Goal: Find specific page/section: Find specific page/section

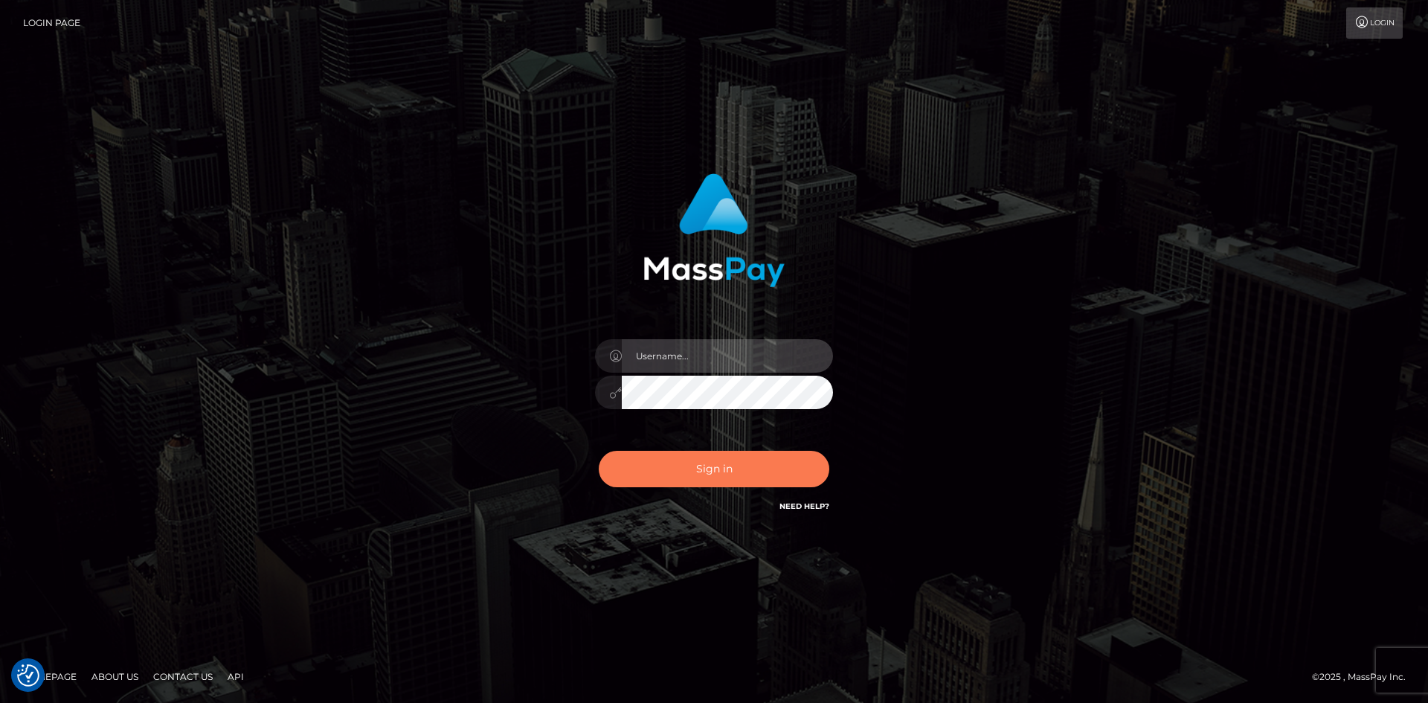
type input "alexstef"
click at [724, 463] on button "Sign in" at bounding box center [714, 469] width 231 height 36
type input "alexstef"
click at [723, 463] on button "Sign in" at bounding box center [714, 469] width 231 height 36
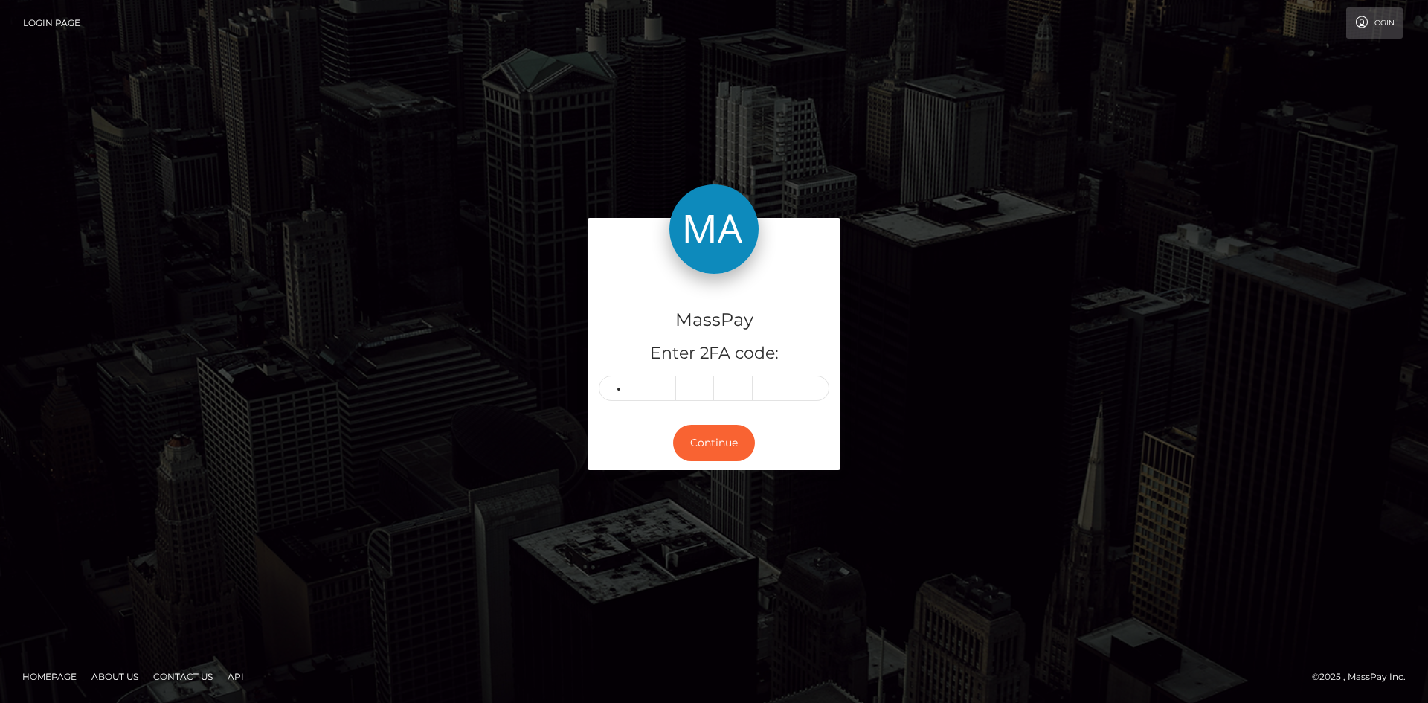
type input "2"
type input "0"
type input "5"
type input "9"
type input "3"
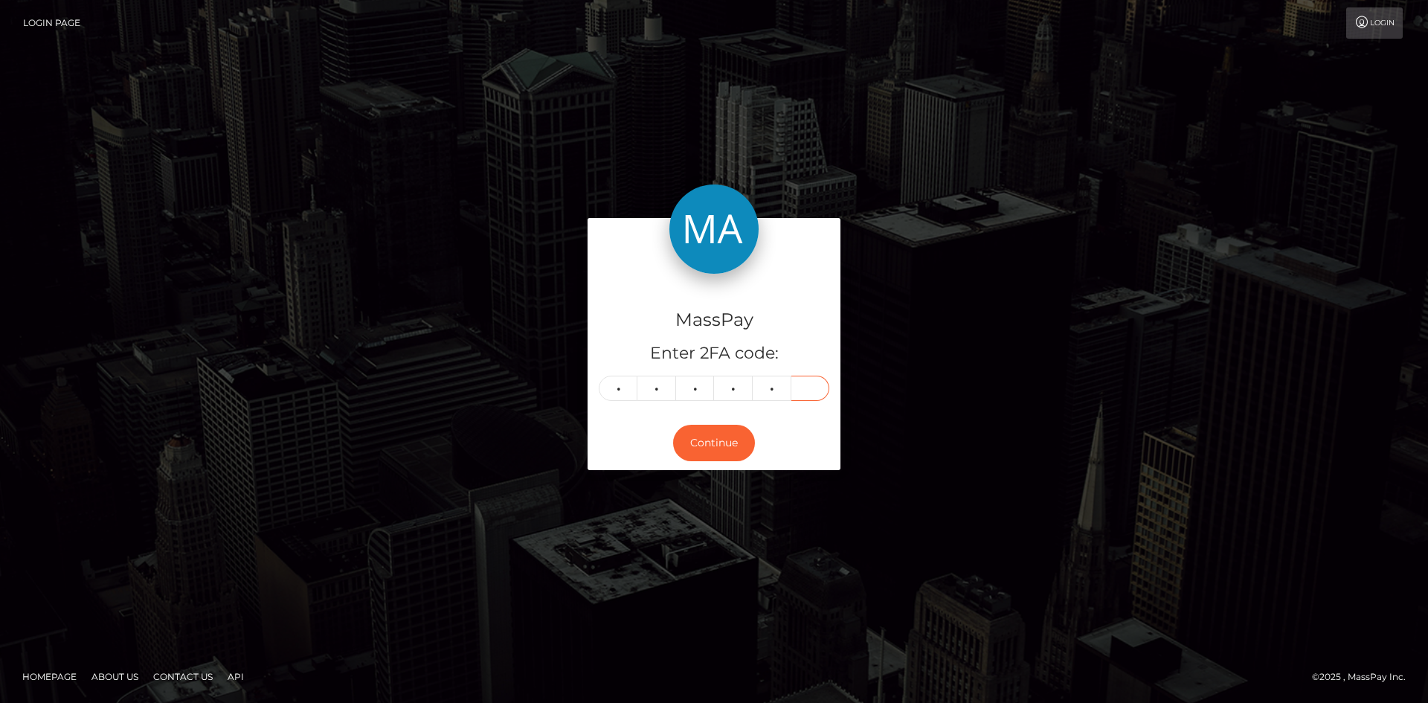
type input "2"
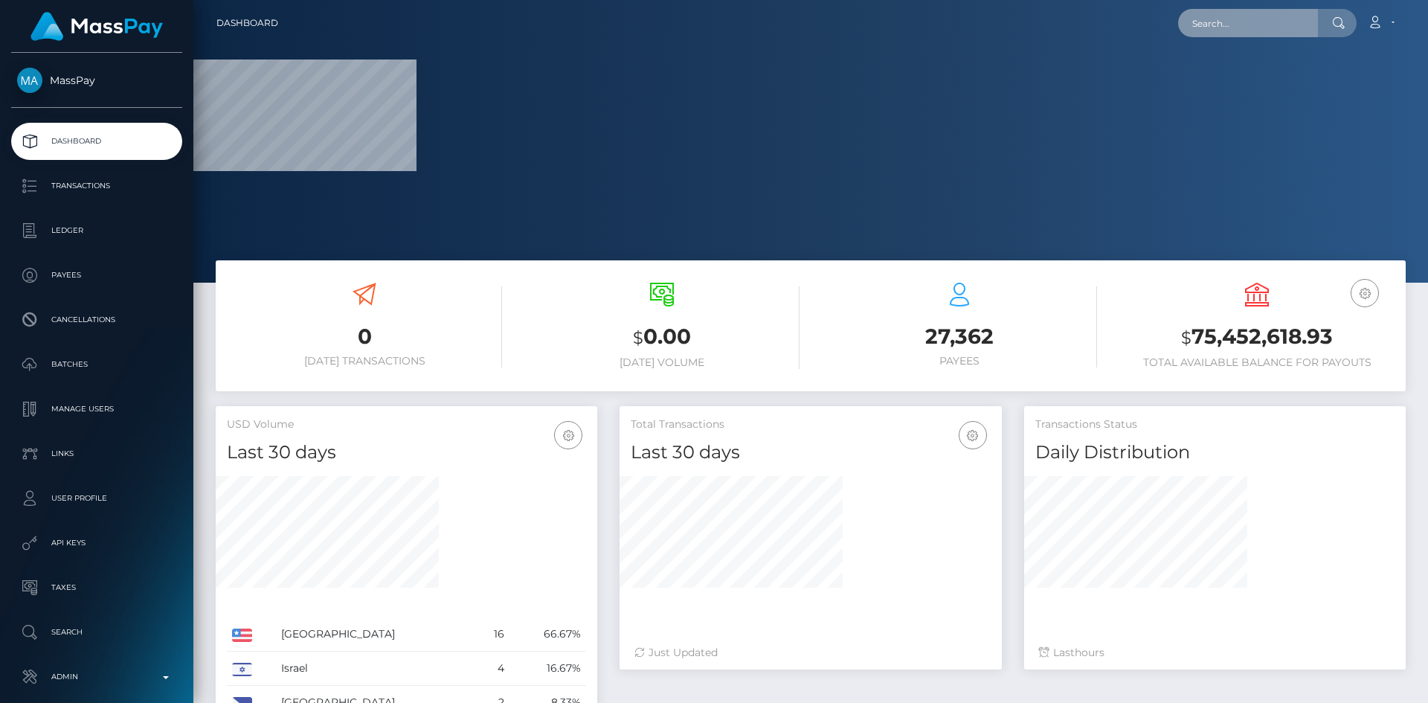
click at [1252, 35] on input "text" at bounding box center [1248, 23] width 140 height 28
paste input "2b8fdadc-85c8-11f0-8023-0266f44cc279"
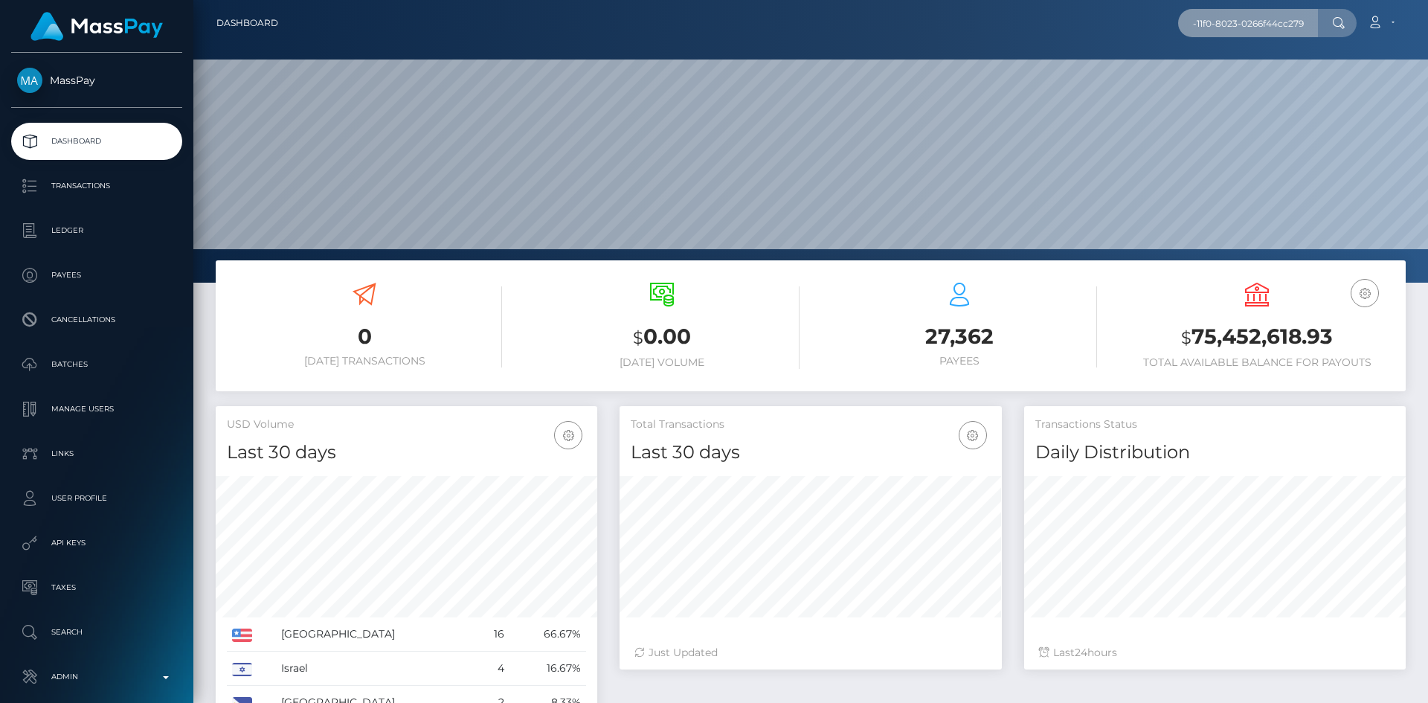
scroll to position [264, 382]
type input "2b8fdadc-85c8-11f0-8023-0266f44cc279"
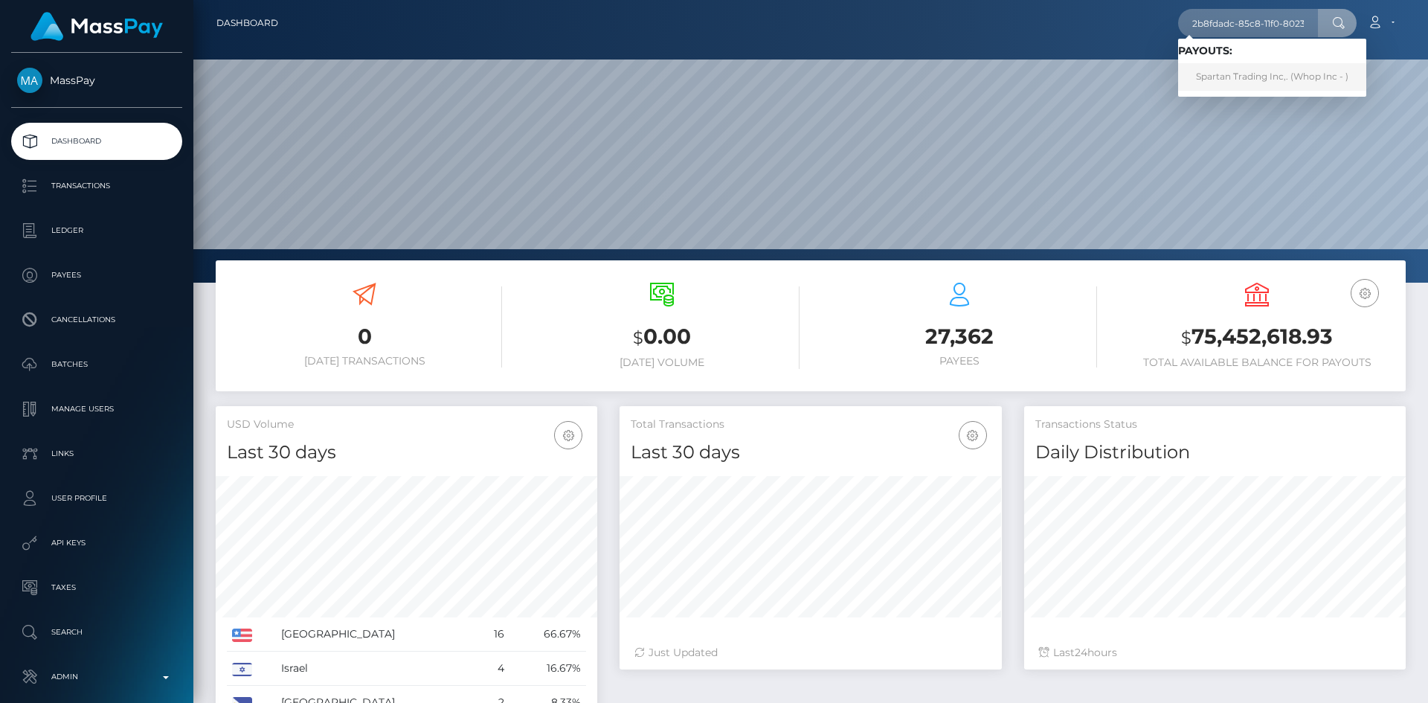
drag, startPoint x: 1230, startPoint y: 75, endPoint x: 1249, endPoint y: 73, distance: 19.5
click at [1249, 73] on link "Spartan Trading Inc,. (Whop Inc - )" at bounding box center [1272, 77] width 188 height 28
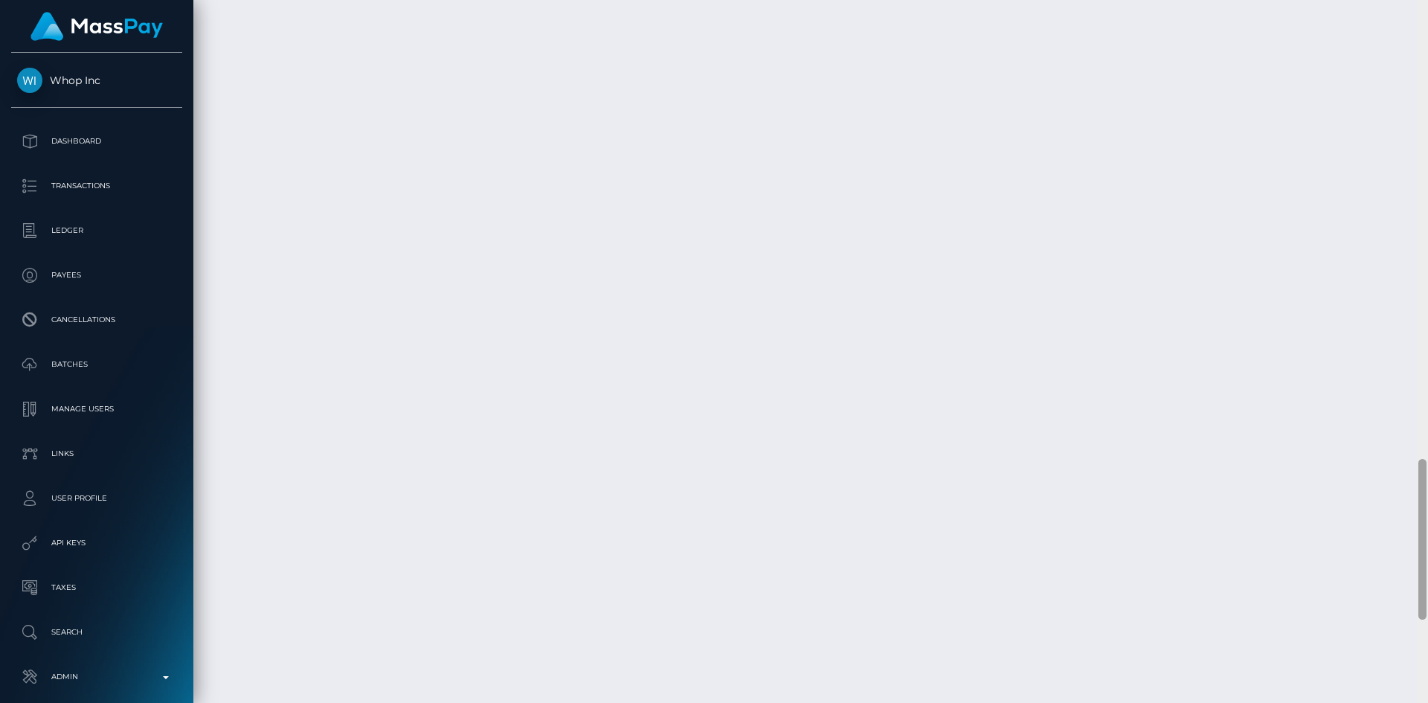
scroll to position [2369, 0]
click at [1419, 681] on div at bounding box center [1423, 622] width 8 height 161
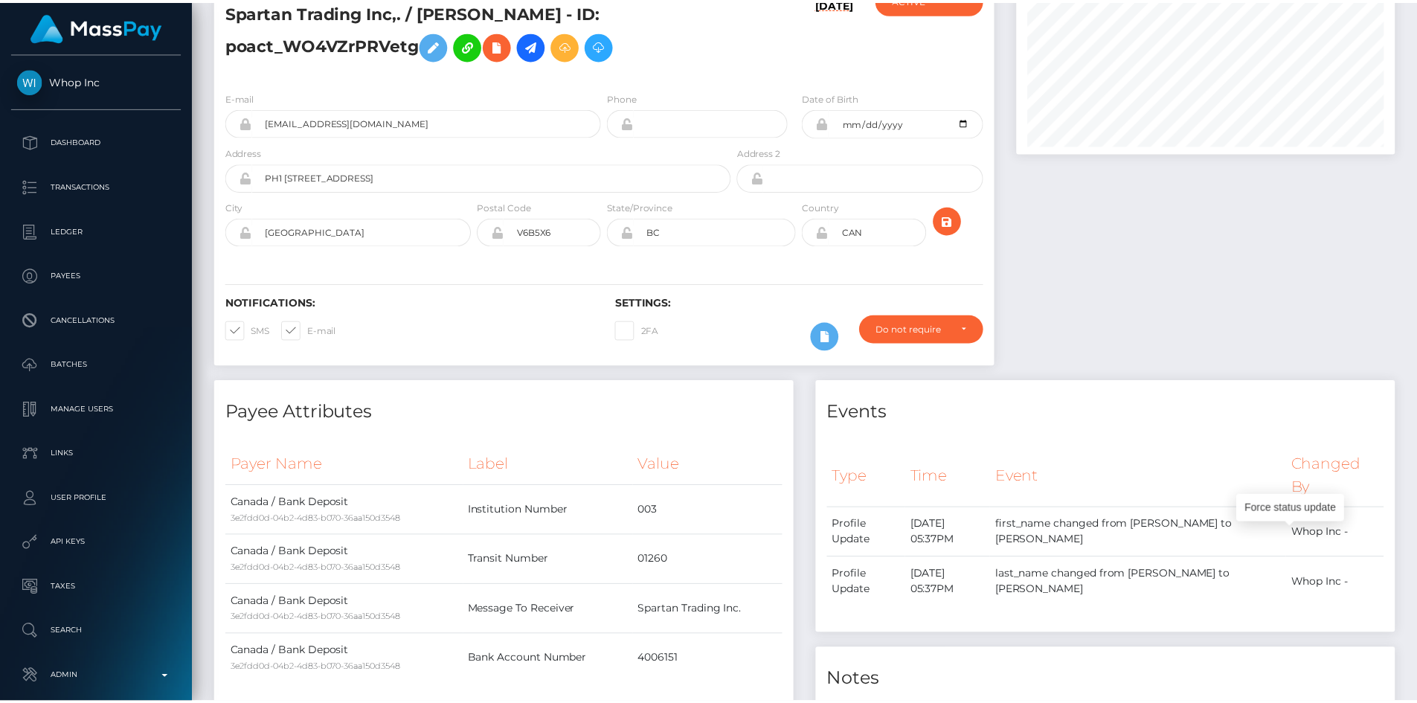
scroll to position [0, 0]
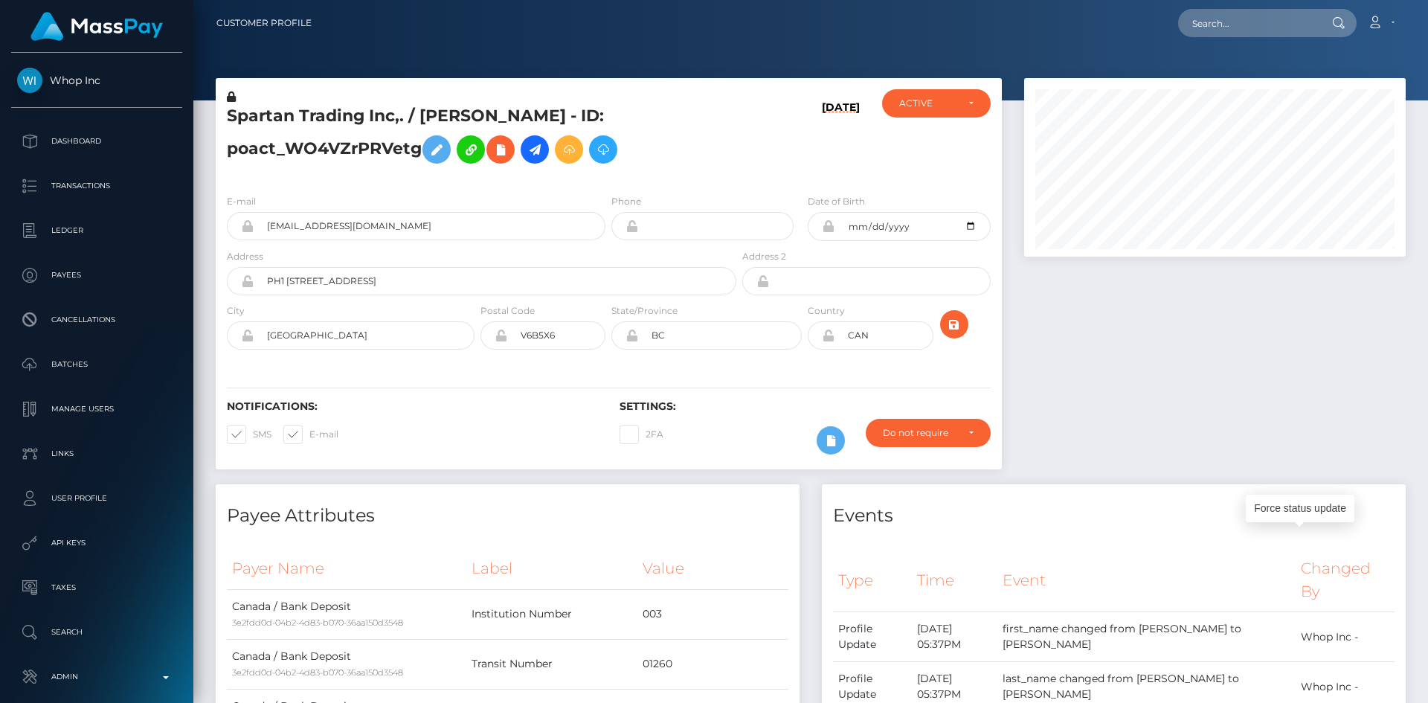
drag, startPoint x: 1425, startPoint y: 647, endPoint x: 1428, endPoint y: 71, distance: 576.6
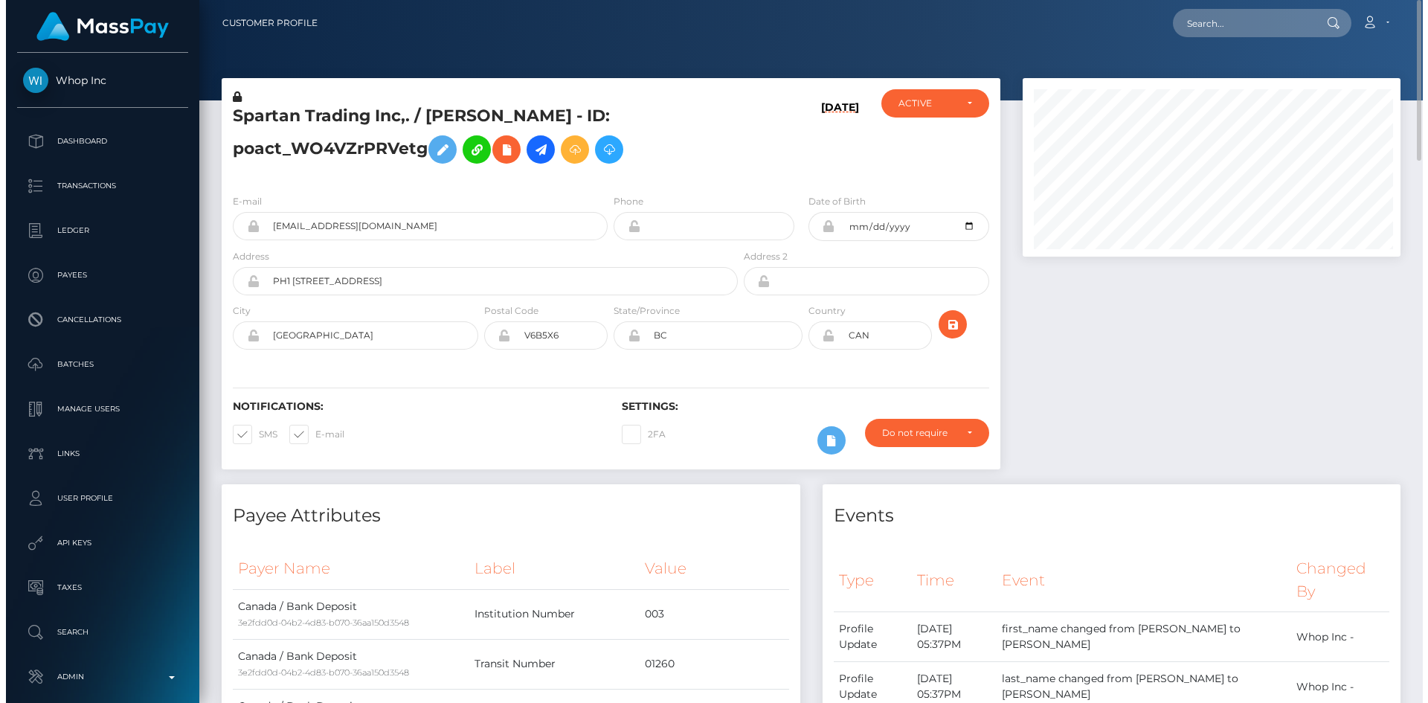
scroll to position [743755, 743556]
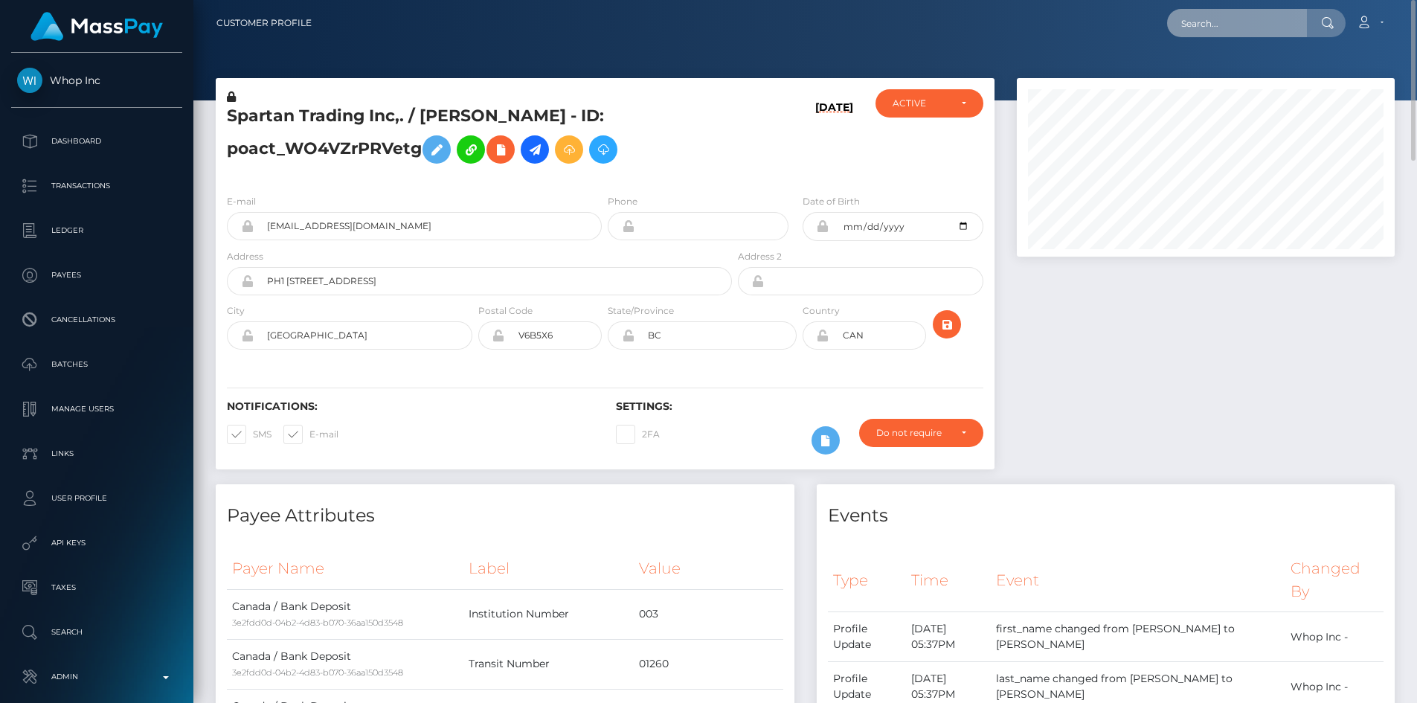
drag, startPoint x: 1265, startPoint y: 27, endPoint x: 1222, endPoint y: 30, distance: 42.5
click at [1265, 27] on input "text" at bounding box center [1237, 23] width 140 height 28
paste input "andrey.zaremba.95@gmail.com"
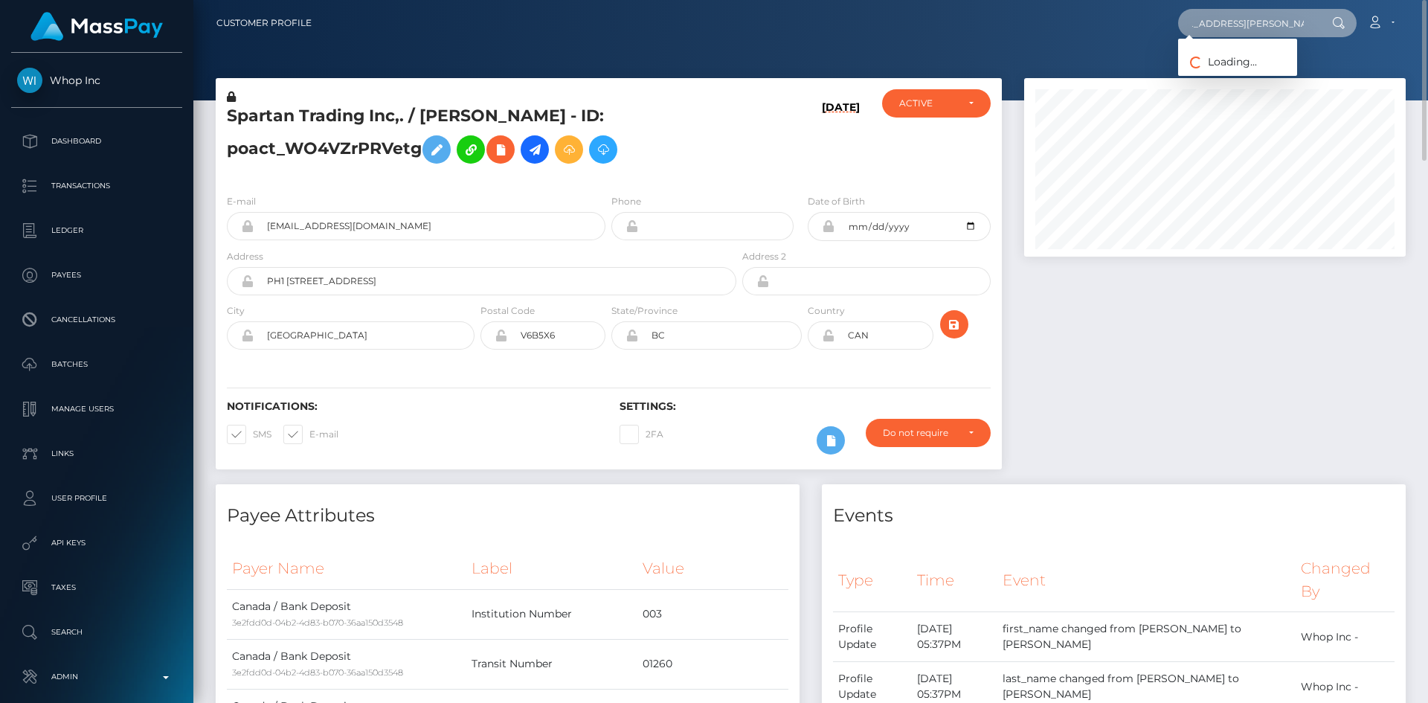
scroll to position [0, 0]
click at [1268, 23] on input "andrey.zaremba.95@gmail.com" at bounding box center [1248, 23] width 140 height 28
paste input "zaremba"
type input "andreyzaremba95@gmail.com"
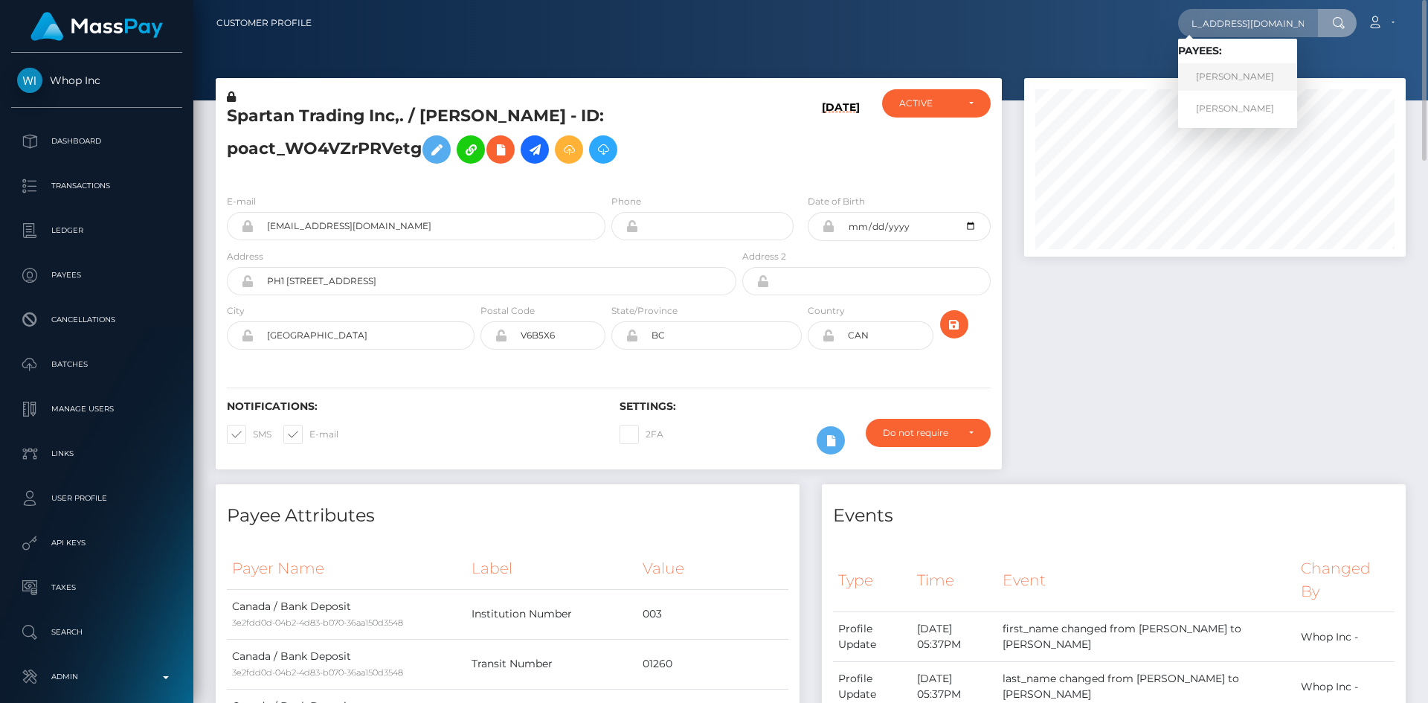
scroll to position [0, 0]
click at [1247, 76] on link "Andrii Zaremba" at bounding box center [1237, 77] width 119 height 28
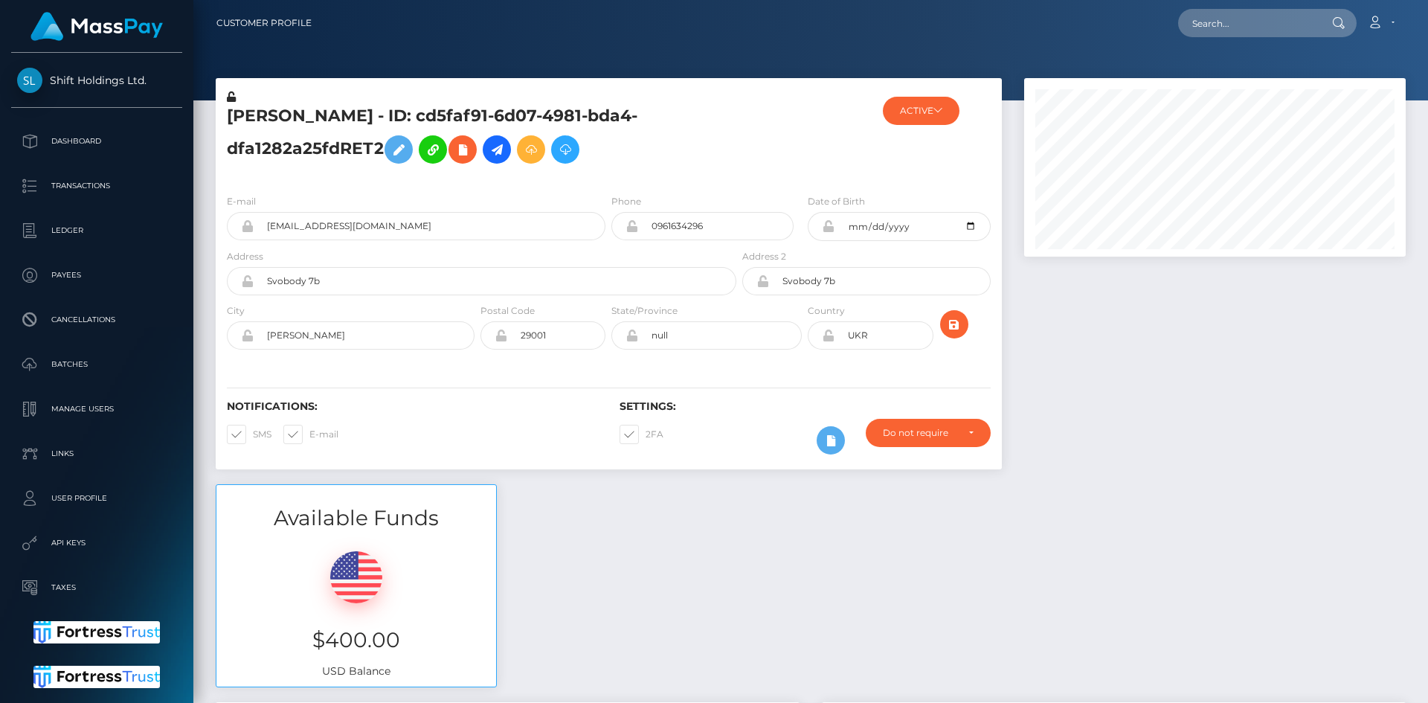
scroll to position [179, 382]
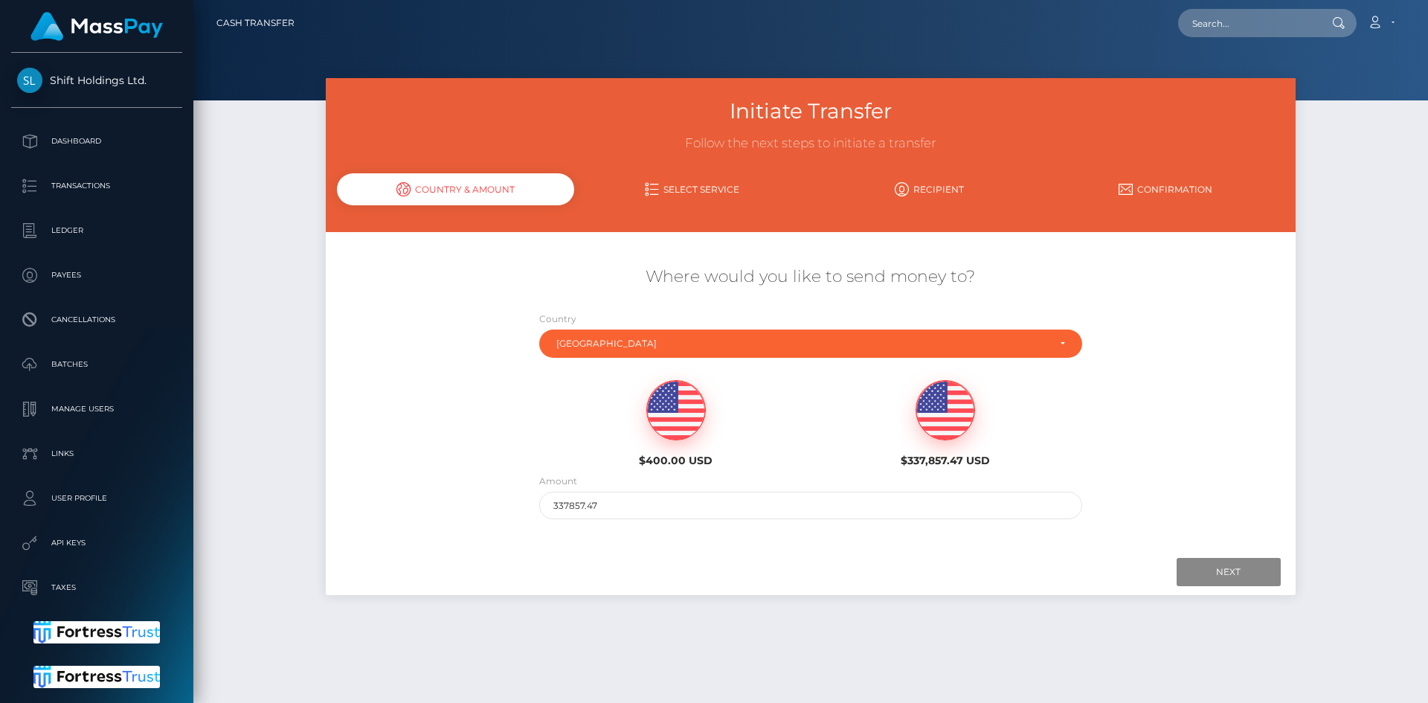
click at [687, 423] on img at bounding box center [676, 411] width 58 height 60
type input "400"
click at [1239, 563] on input "Next" at bounding box center [1229, 572] width 104 height 28
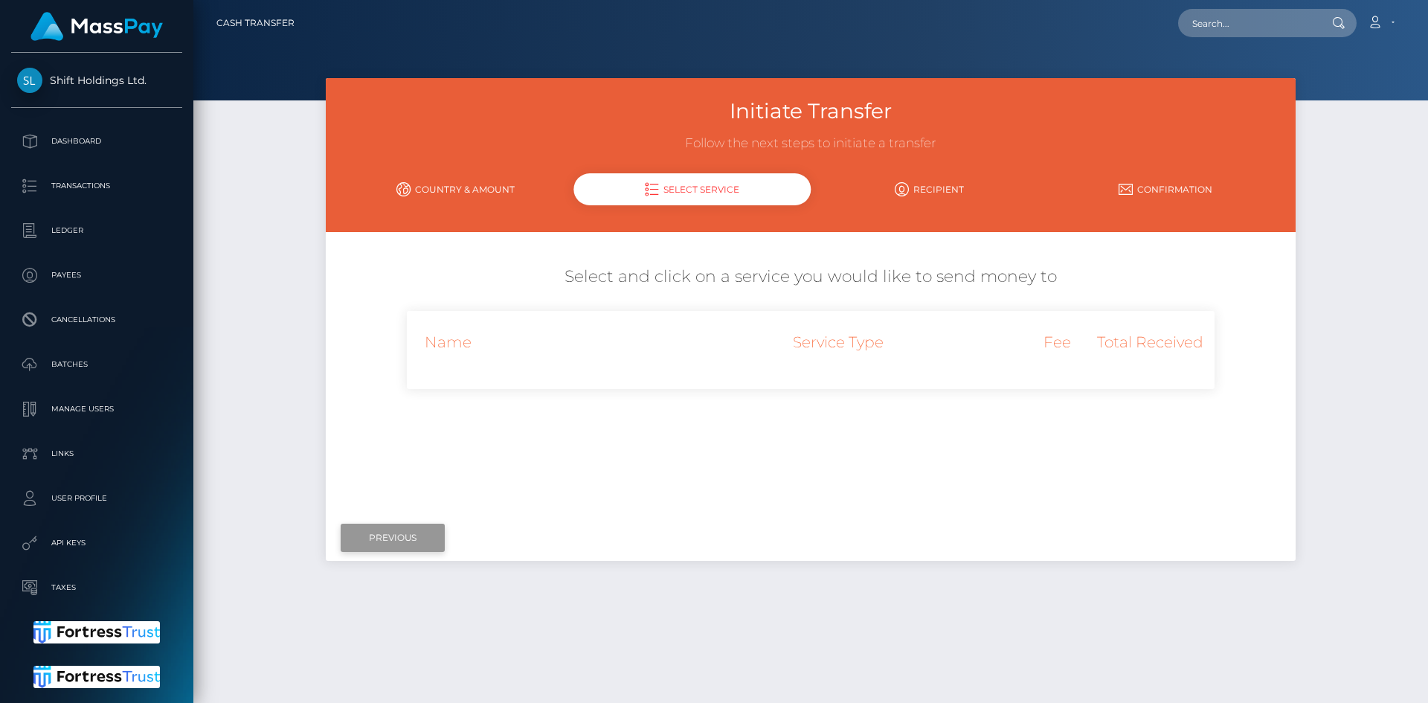
click at [408, 533] on input "Previous" at bounding box center [393, 538] width 104 height 28
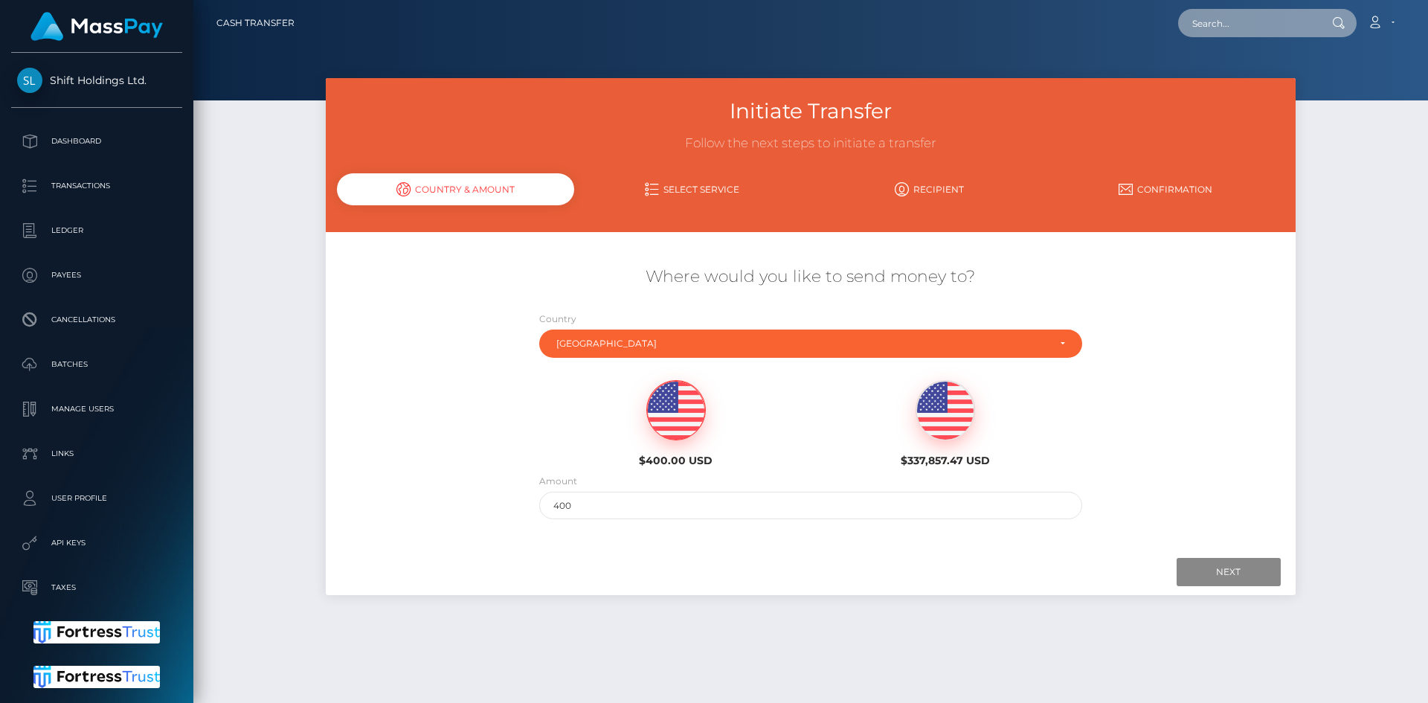
click at [1277, 31] on input "text" at bounding box center [1248, 23] width 140 height 28
paste input "RQrQqyqgmGxFIgB2jS8eea"
type input "RQrQqyqgmGxFIgB2jS8eea"
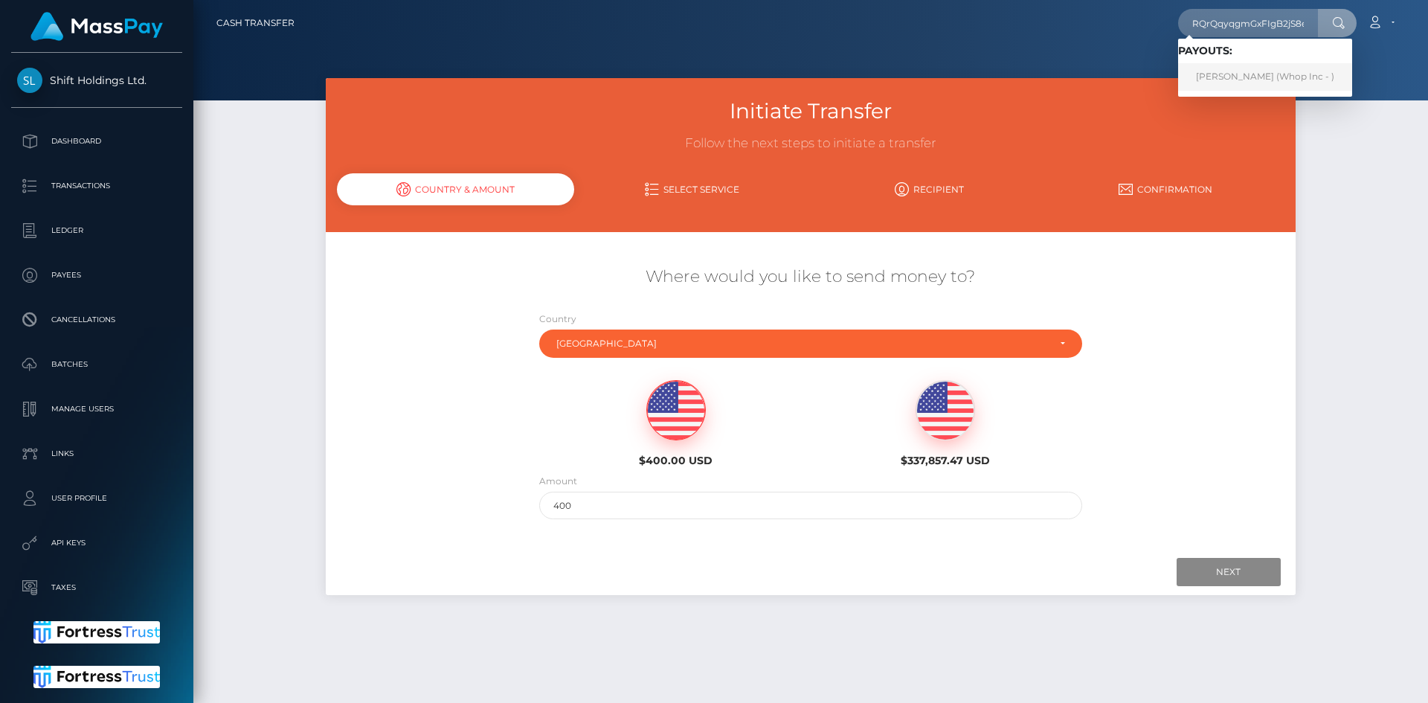
click at [1245, 73] on link "SZABOLCS NAGY (Whop Inc - )" at bounding box center [1265, 77] width 174 height 28
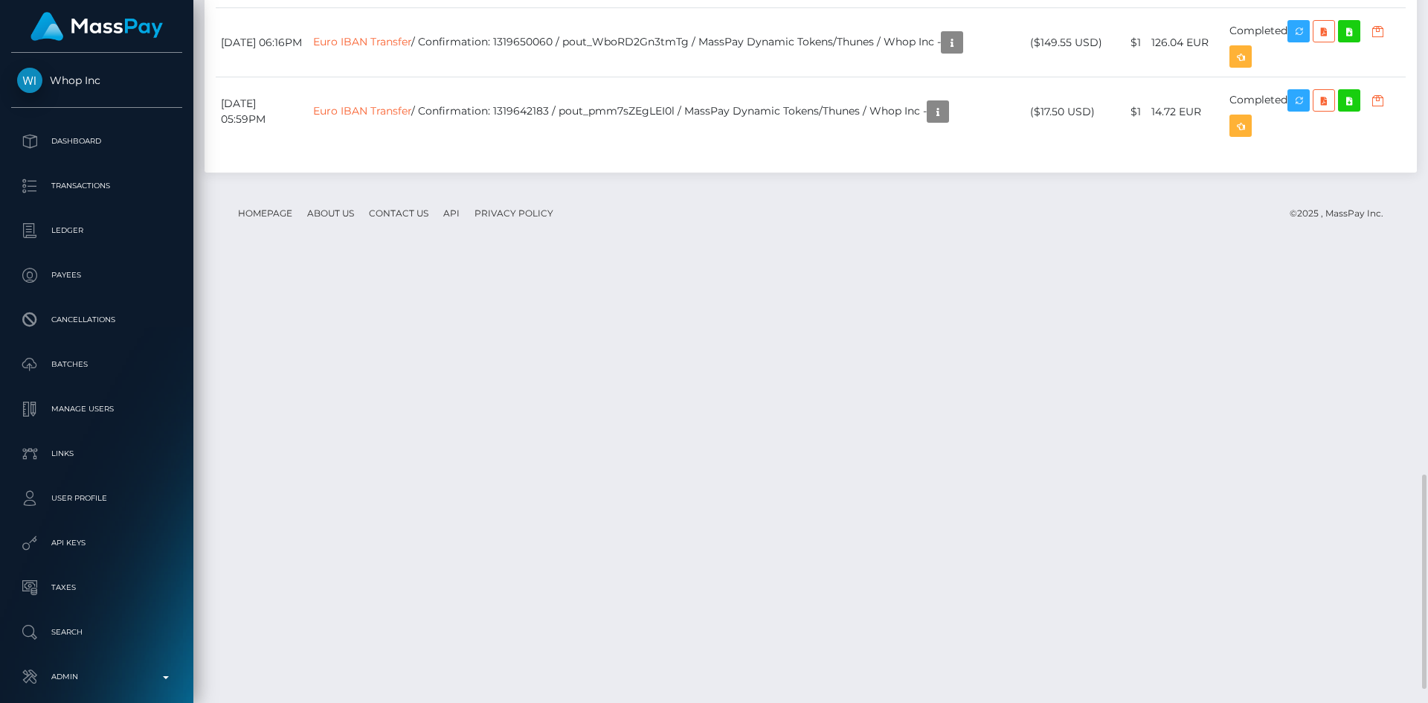
scroll to position [179, 382]
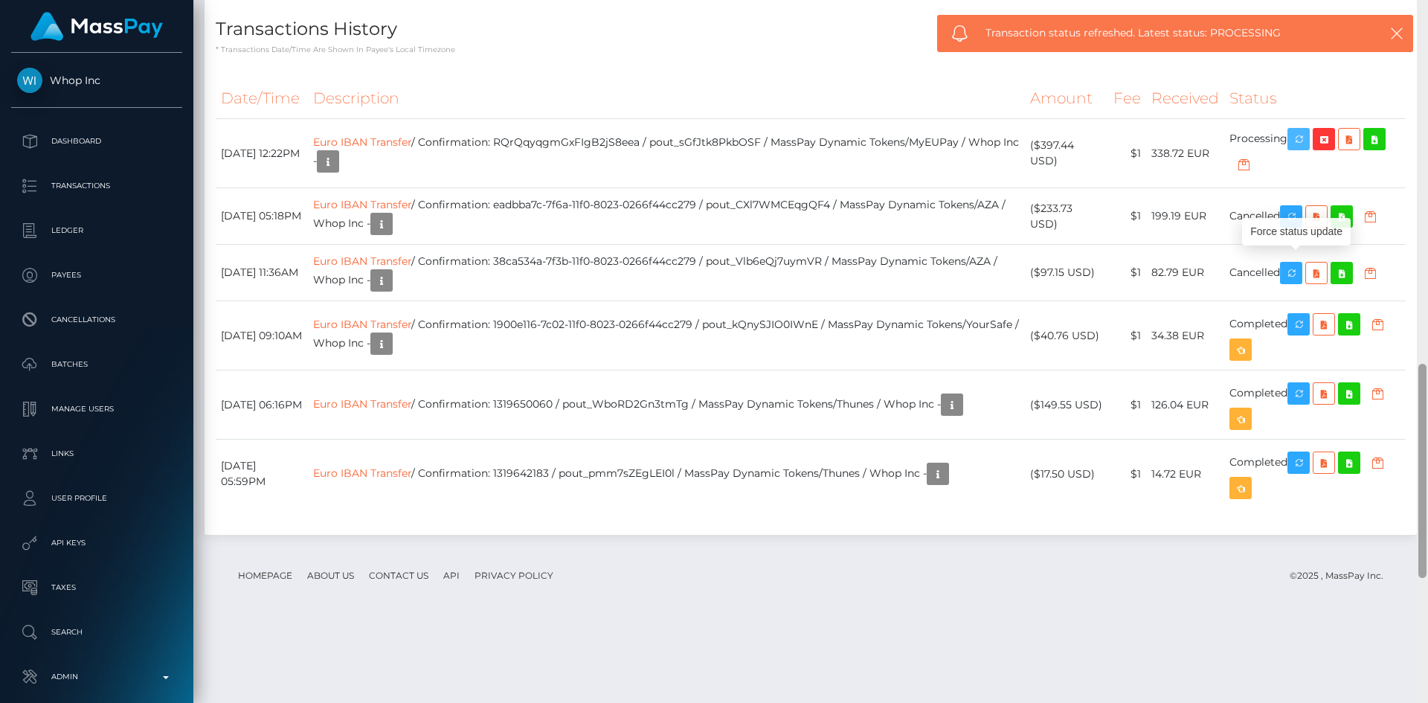
scroll to position [1412, 0]
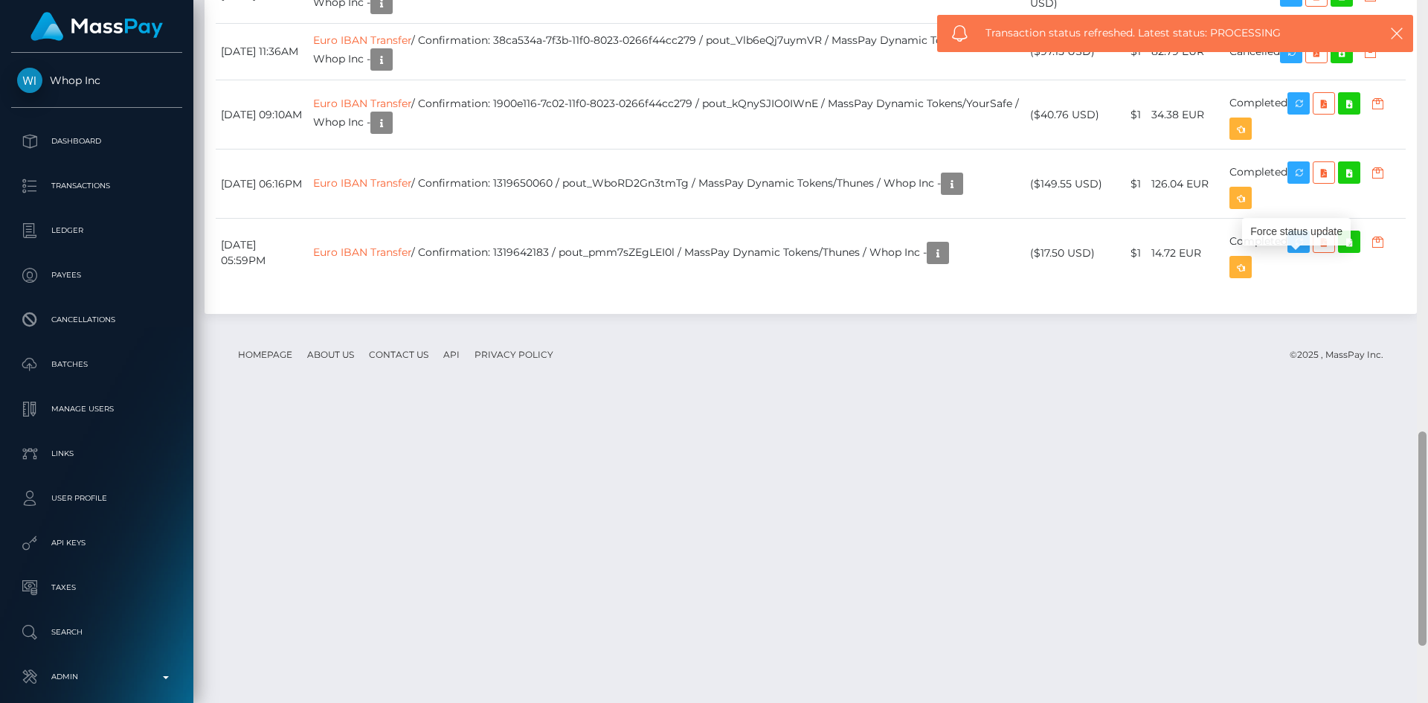
drag, startPoint x: 1421, startPoint y: 494, endPoint x: 1410, endPoint y: 451, distance: 44.6
click at [1410, 451] on div "Customer Profile Loading... Loading..." at bounding box center [810, 351] width 1235 height 703
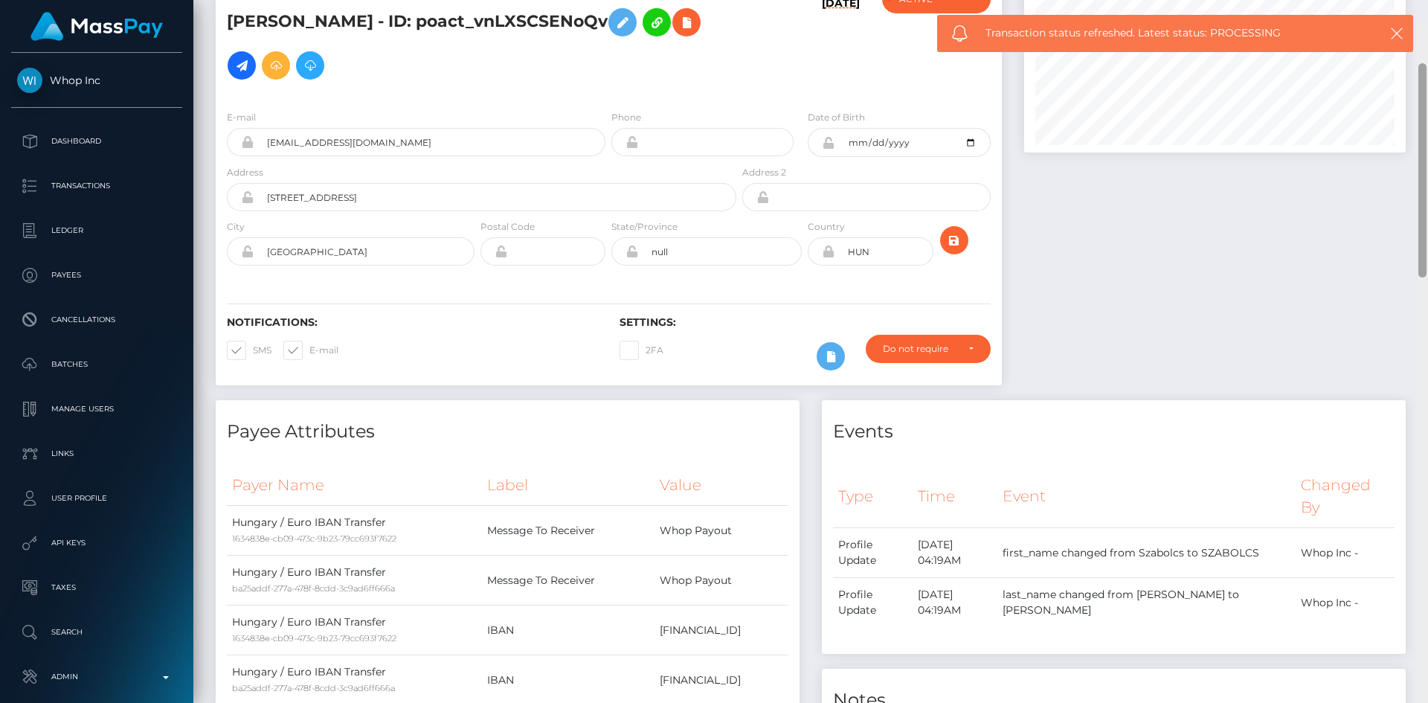
scroll to position [0, 0]
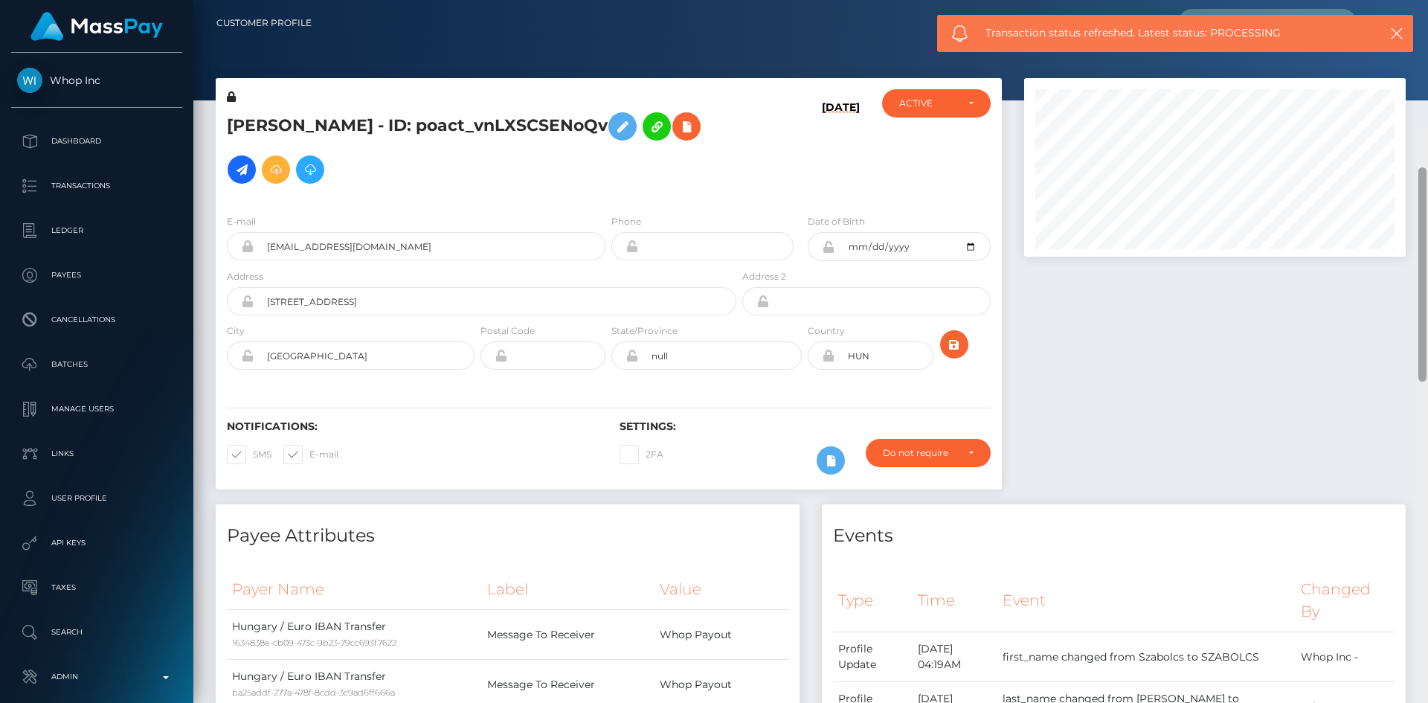
drag, startPoint x: 1419, startPoint y: 474, endPoint x: 1428, endPoint y: -17, distance: 491.1
click at [1428, 0] on html "Whop Inc Dashboard Transactions Ledger Payees Cancellations Links" at bounding box center [714, 351] width 1428 height 703
click at [257, 129] on h5 "SZABOLCS NAGY - ID: poact_vnLXSCSENoQv" at bounding box center [477, 148] width 501 height 86
copy h5 "SZABOLCS"
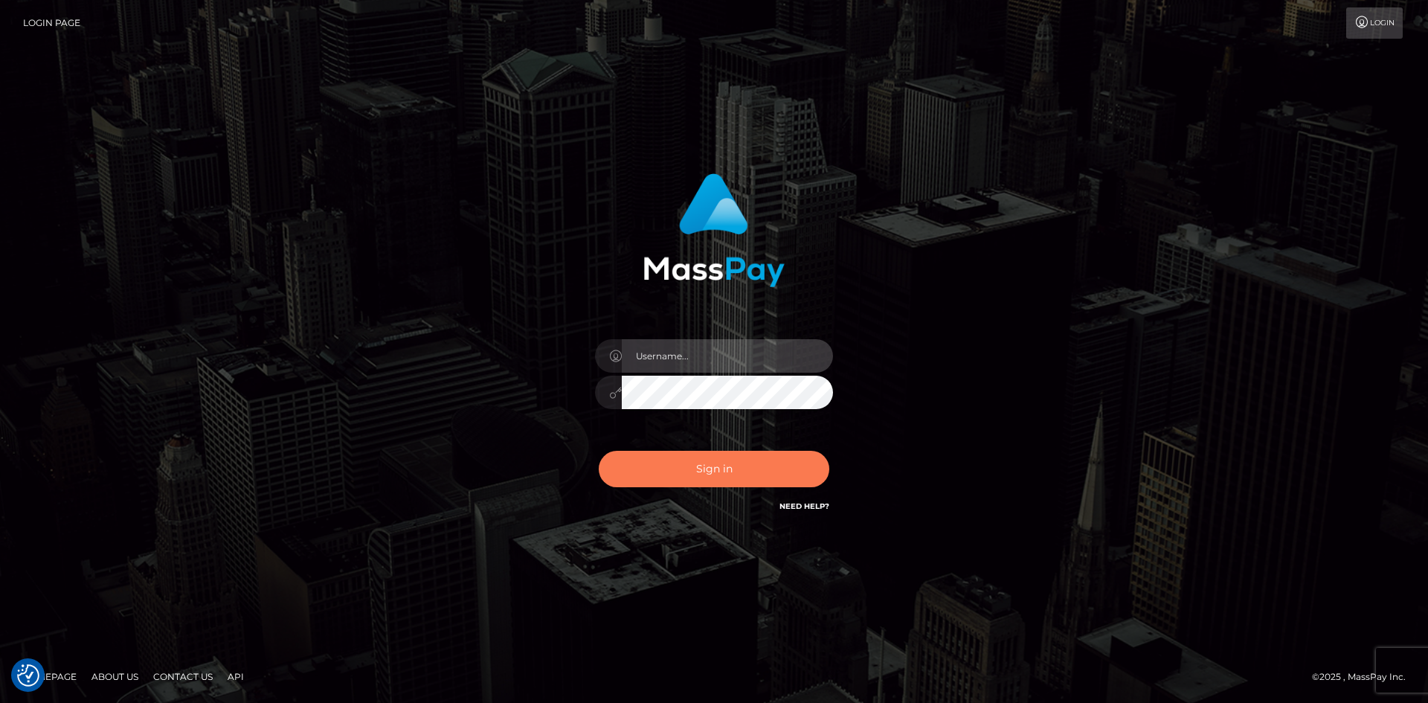
type input "alexstef"
click at [736, 470] on button "Sign in" at bounding box center [714, 469] width 231 height 36
type input "alexstef"
click at [728, 456] on button "Sign in" at bounding box center [714, 469] width 231 height 36
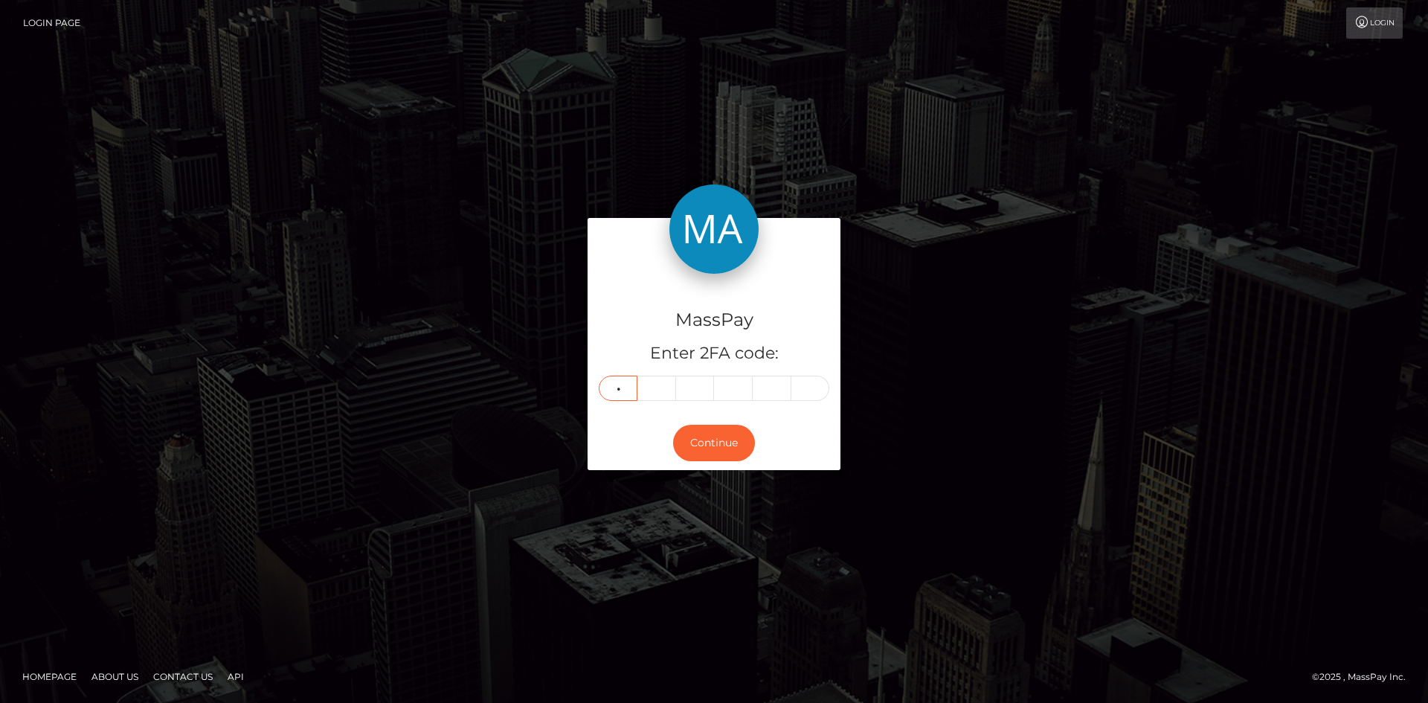
type input "2"
type input "7"
type input "0"
type input "2"
type input "1"
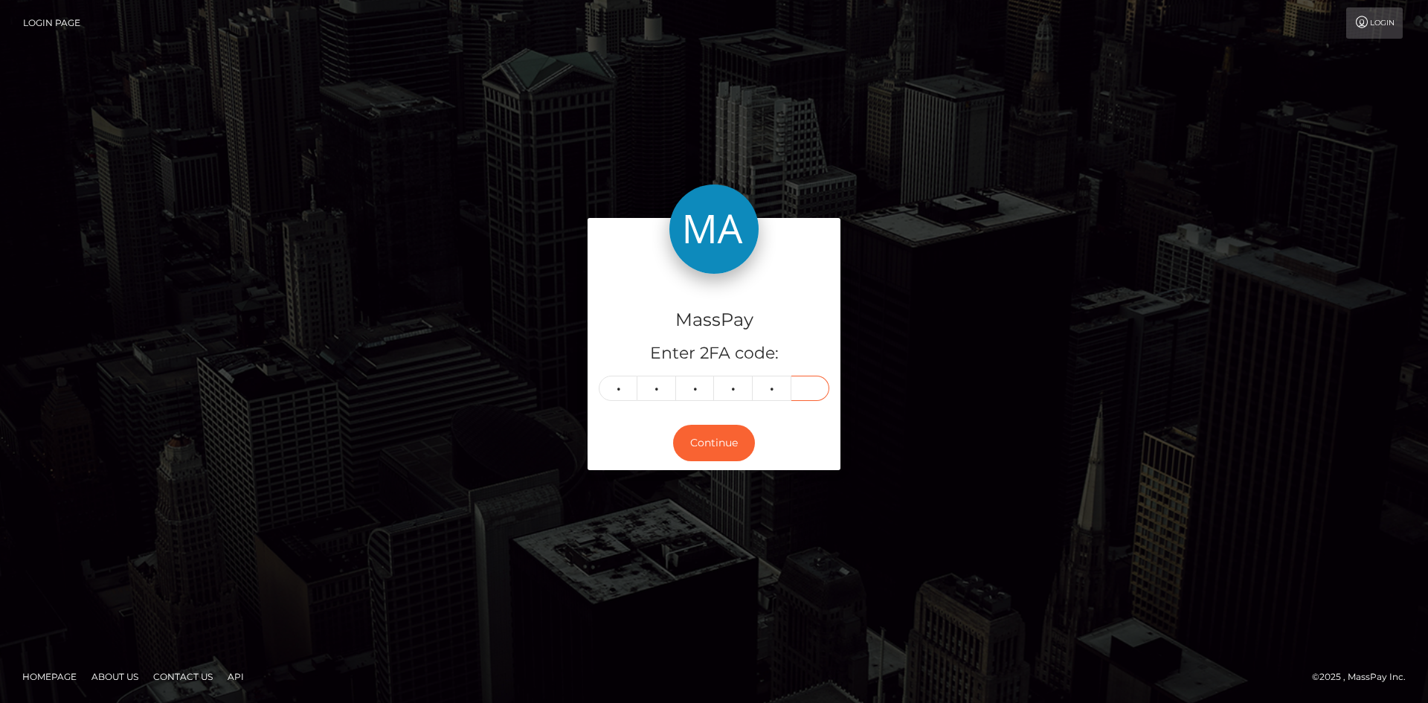
type input "1"
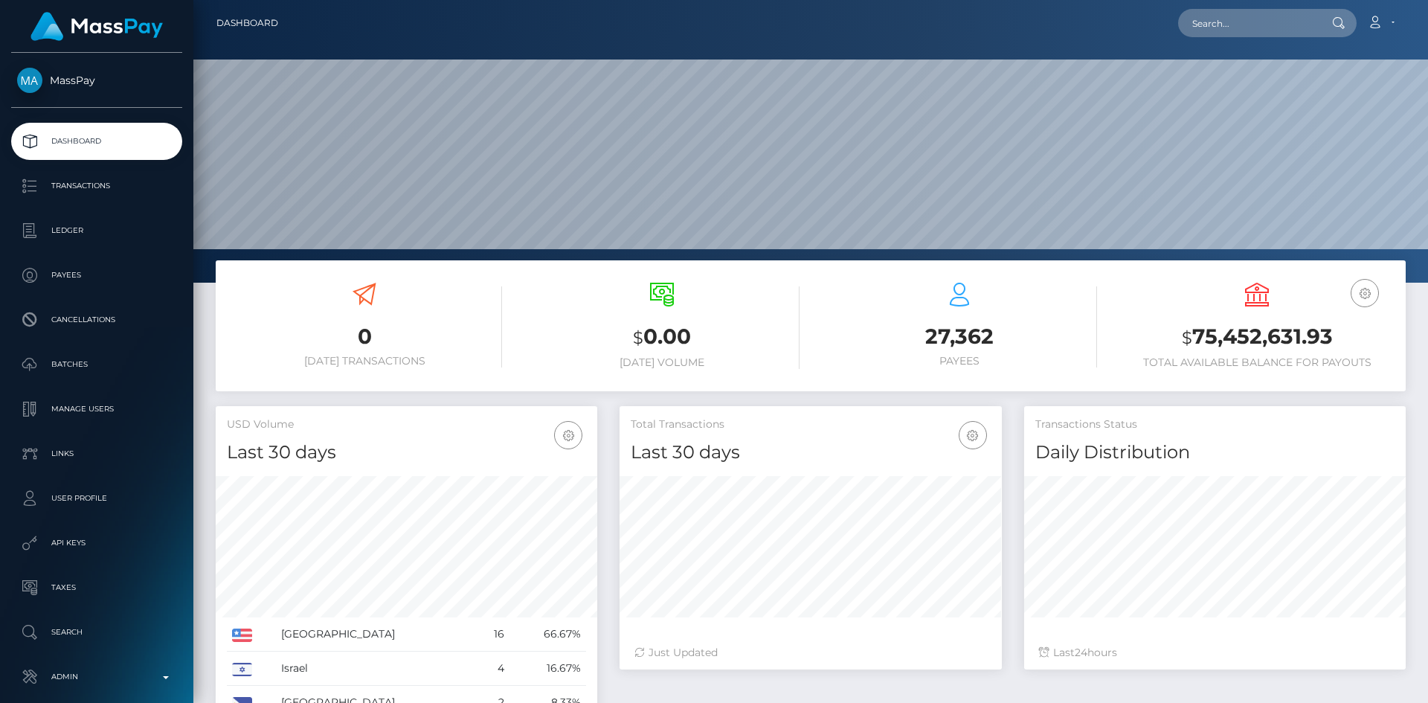
scroll to position [264, 382]
click at [1242, 21] on input "text" at bounding box center [1248, 23] width 140 height 28
paste input "IbjDI3KAHknQOUa"
click at [1221, 13] on input "IbjDI3KAHknQOUa" at bounding box center [1248, 23] width 140 height 28
paste input "816412569639088128"
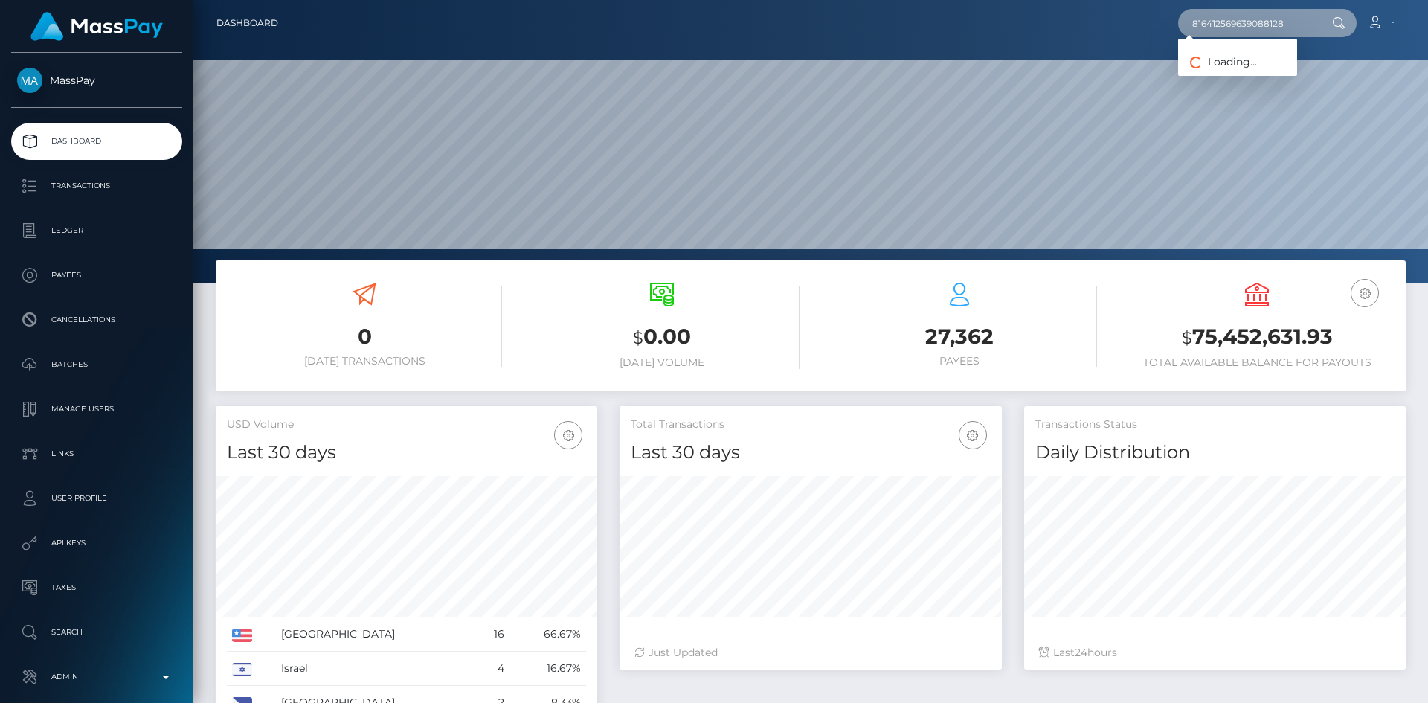
type input "816412569639088128"
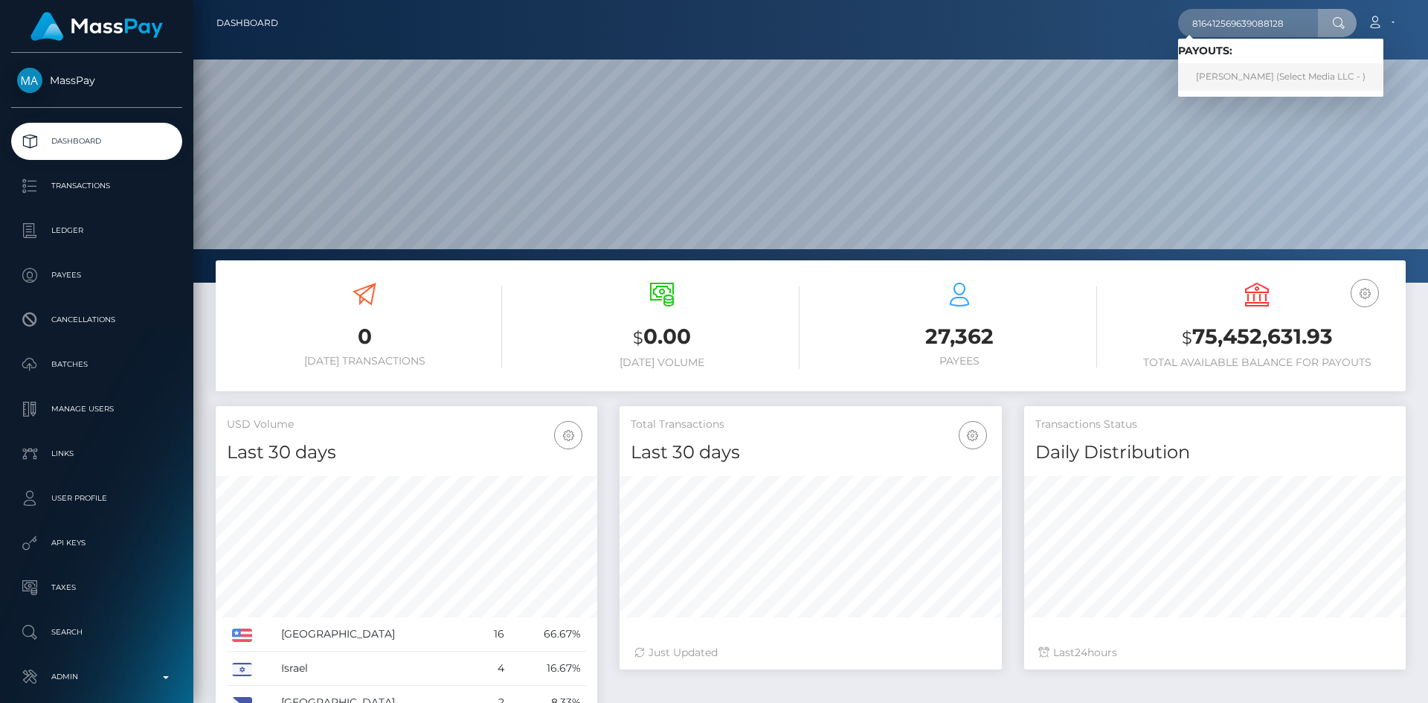
click at [1268, 77] on link "Danekqua Jackson (Select Media LLC - )" at bounding box center [1280, 77] width 205 height 28
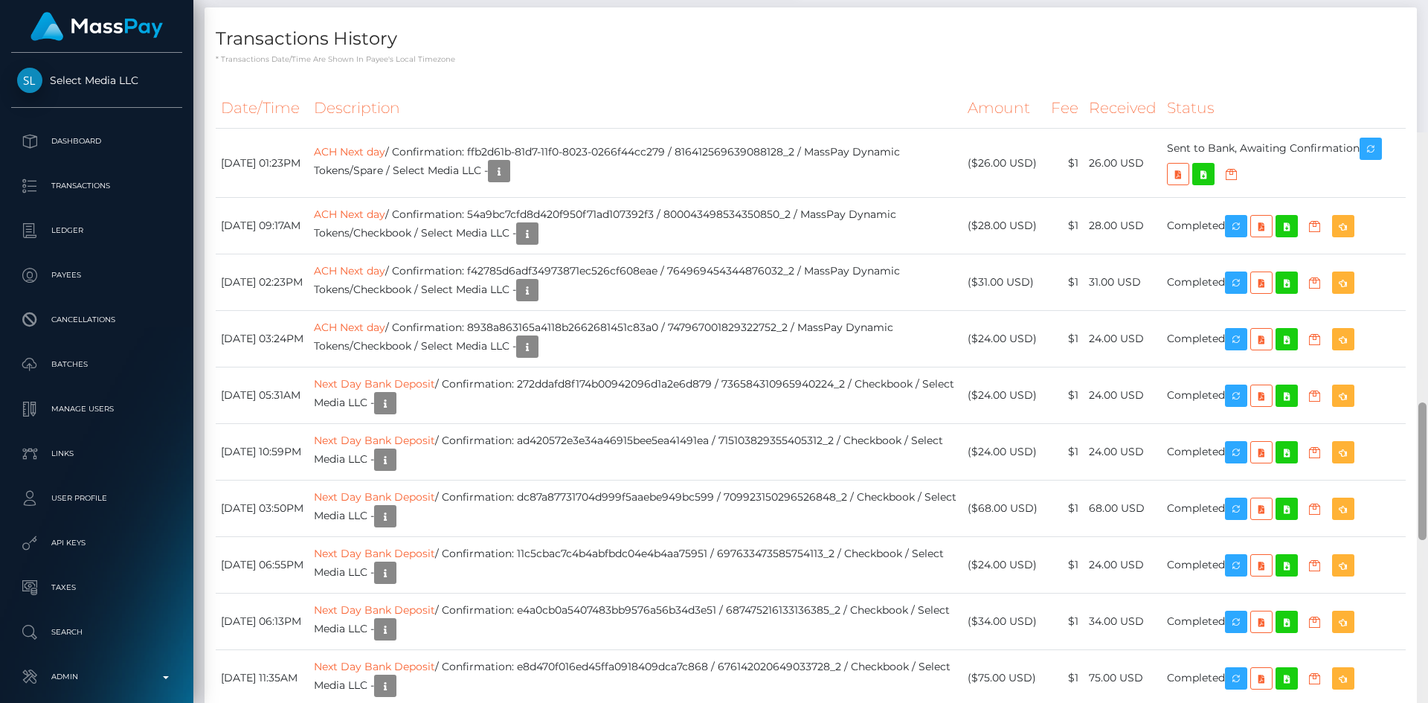
scroll to position [1196, 0]
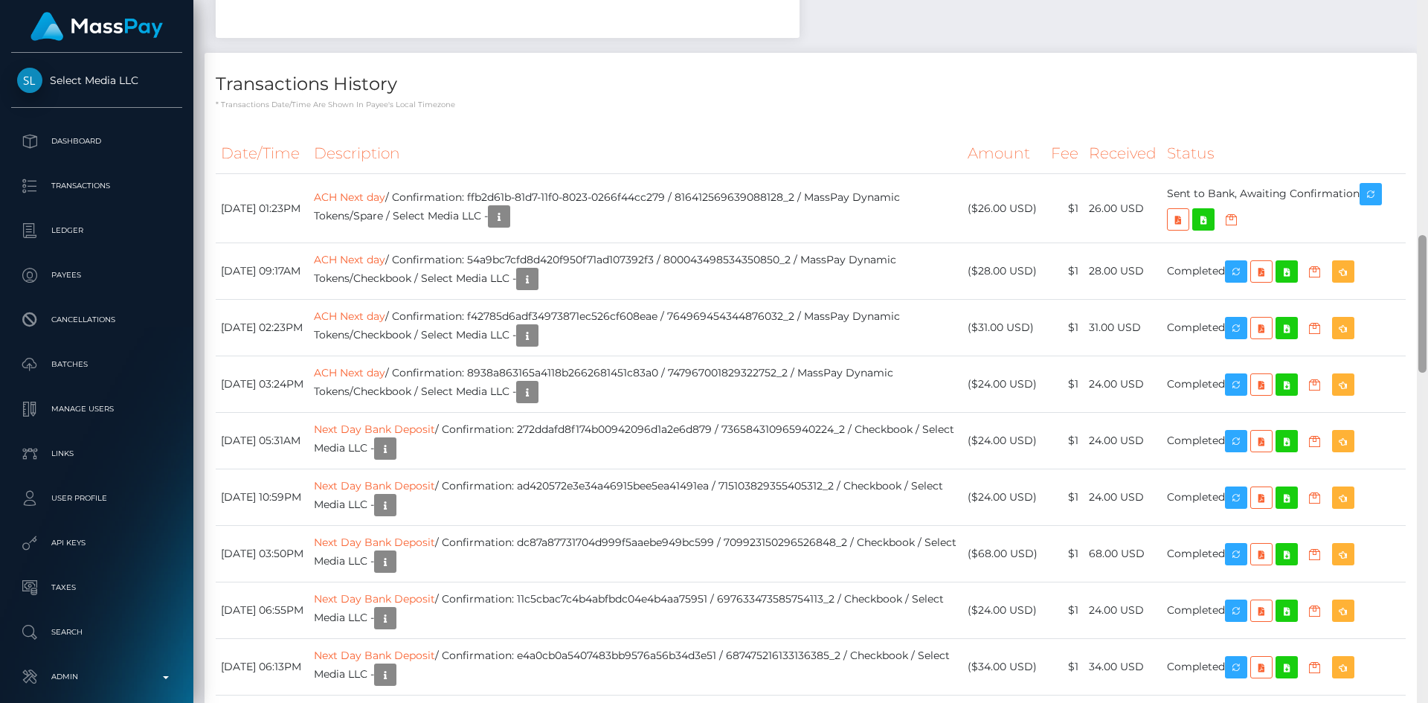
click at [1423, 332] on div at bounding box center [1423, 304] width 8 height 138
click at [1380, 197] on icon "button" at bounding box center [1371, 194] width 18 height 19
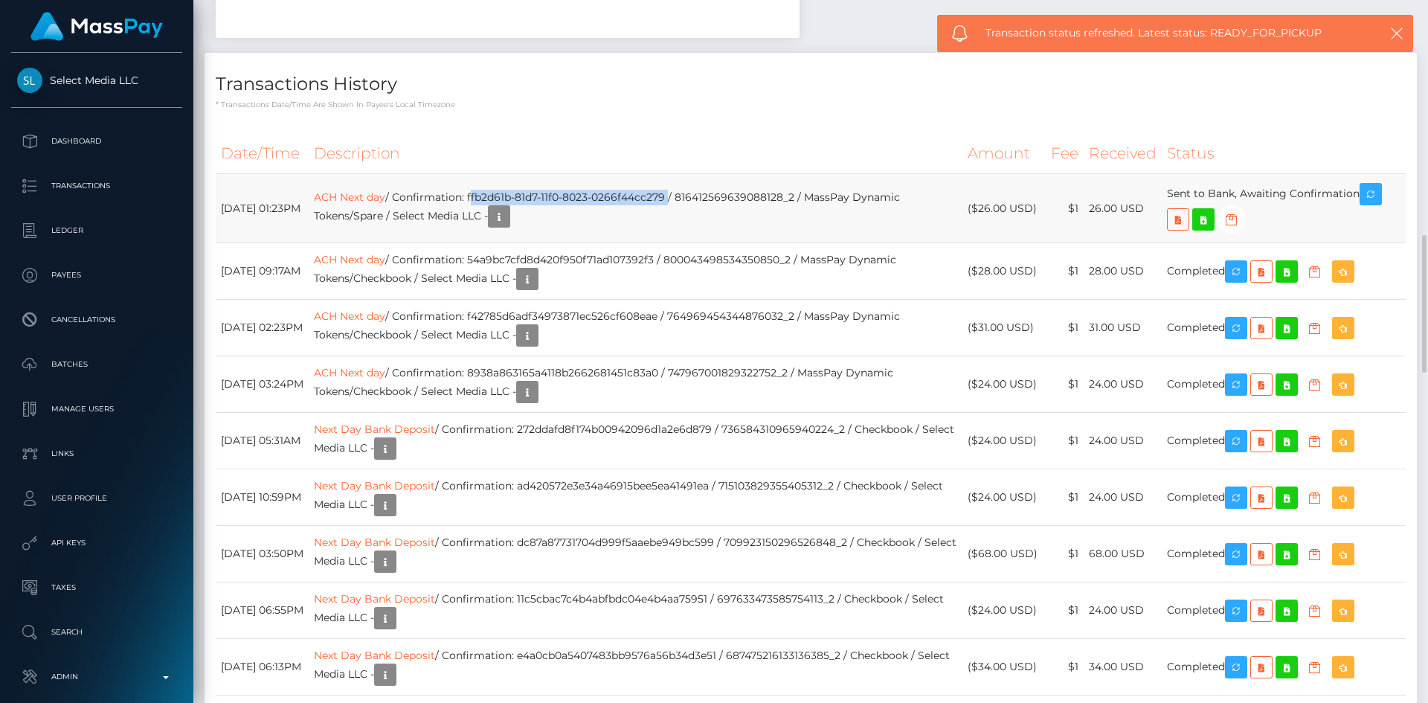
drag, startPoint x: 709, startPoint y: 194, endPoint x: 511, endPoint y: 194, distance: 197.9
click at [511, 194] on td "ACH Next day / Confirmation: ffb2d61b-81d7-11f0-8023-0266f44cc279 / 81641256963…" at bounding box center [636, 208] width 654 height 69
copy td "ffb2d61b-81d7-11f0-8023-0266f44cc279"
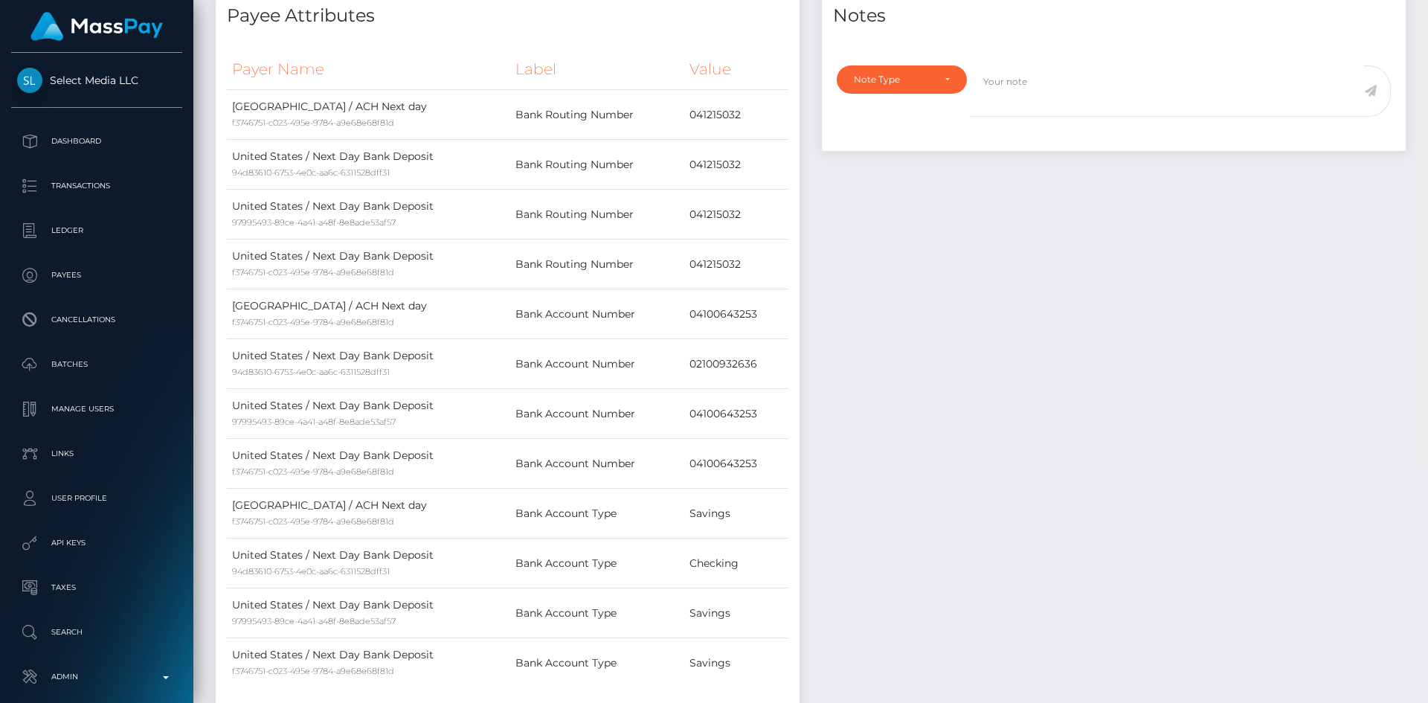
scroll to position [0, 0]
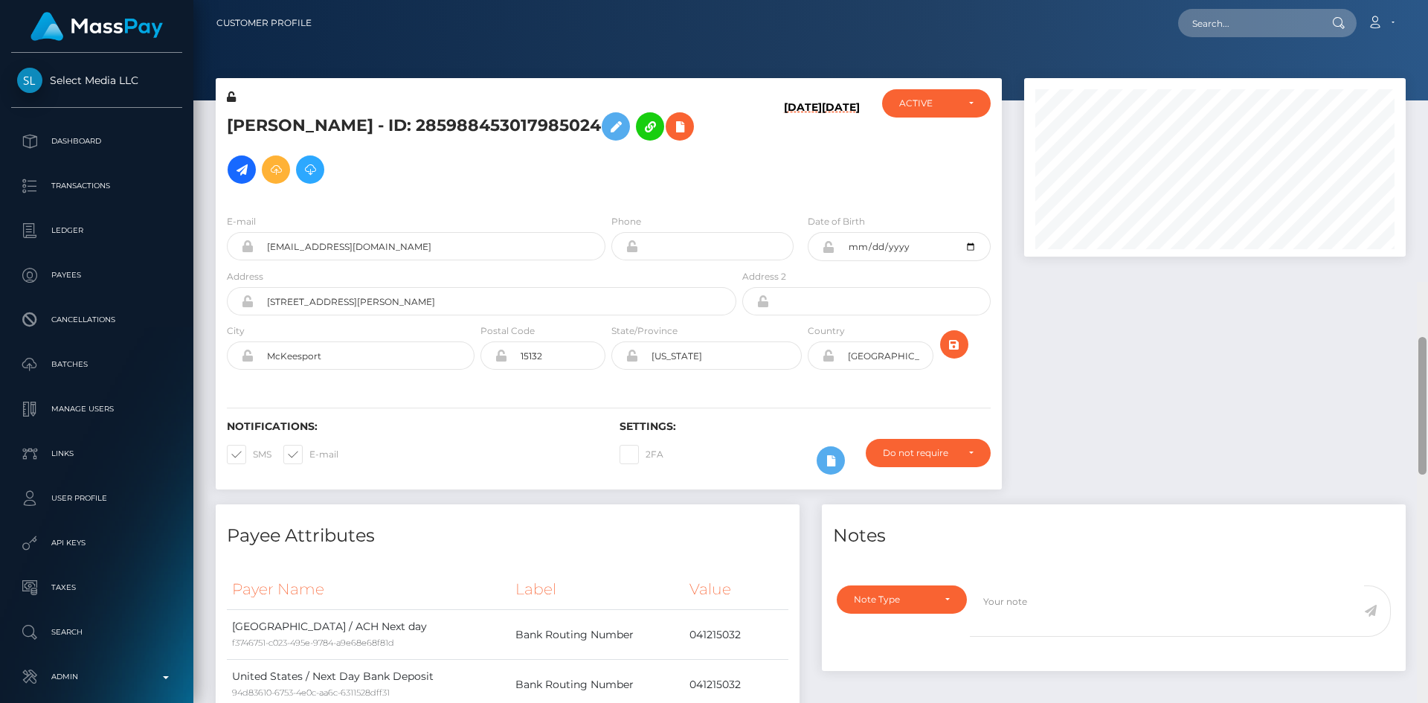
drag, startPoint x: 1422, startPoint y: 357, endPoint x: 1428, endPoint y: -3, distance: 360.1
click at [1428, 0] on html "Select Media LLC Dashboard Transactions Ledger Payees Batches" at bounding box center [714, 351] width 1428 height 703
